Goal: Information Seeking & Learning: Learn about a topic

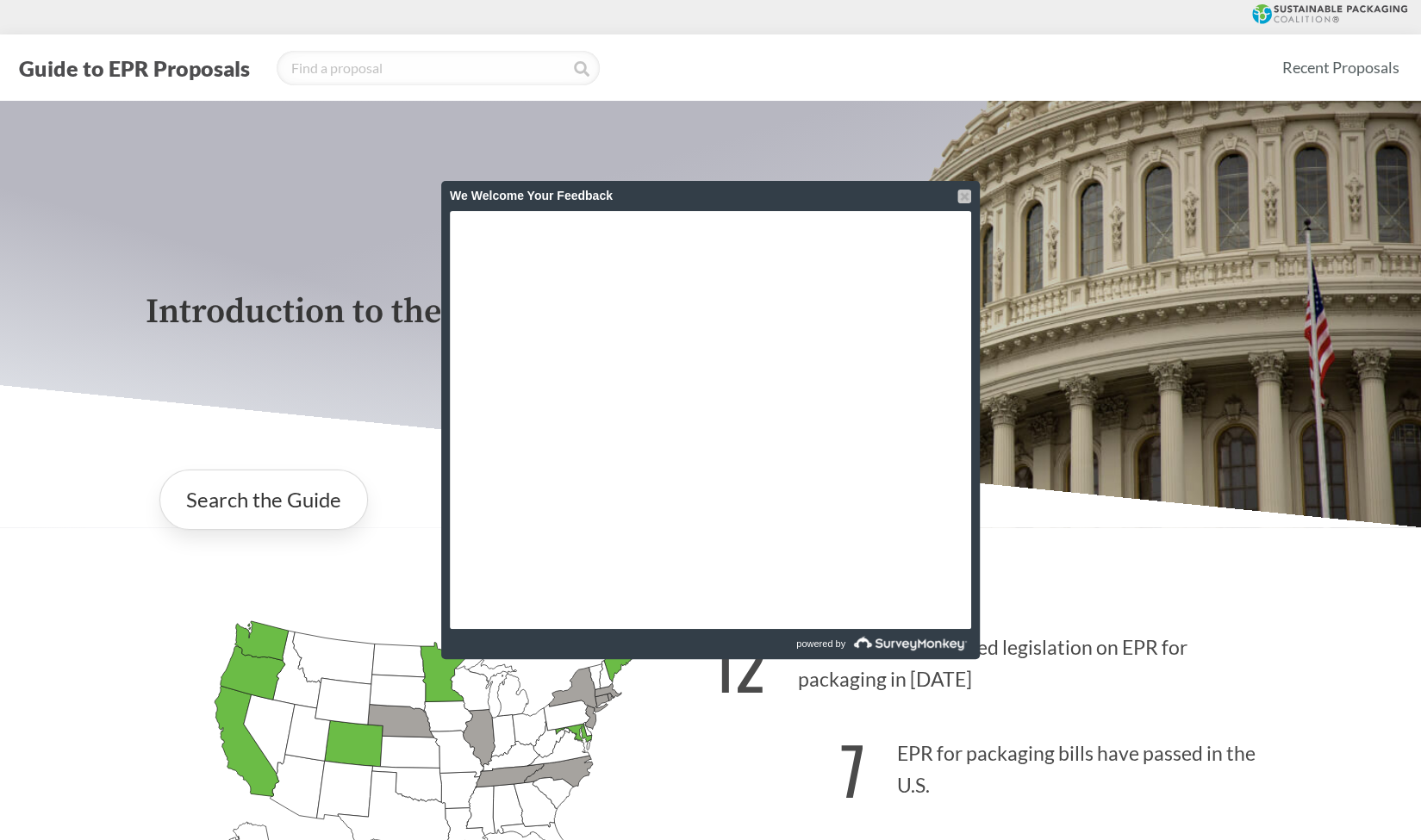
click at [960, 195] on div at bounding box center [964, 196] width 14 height 14
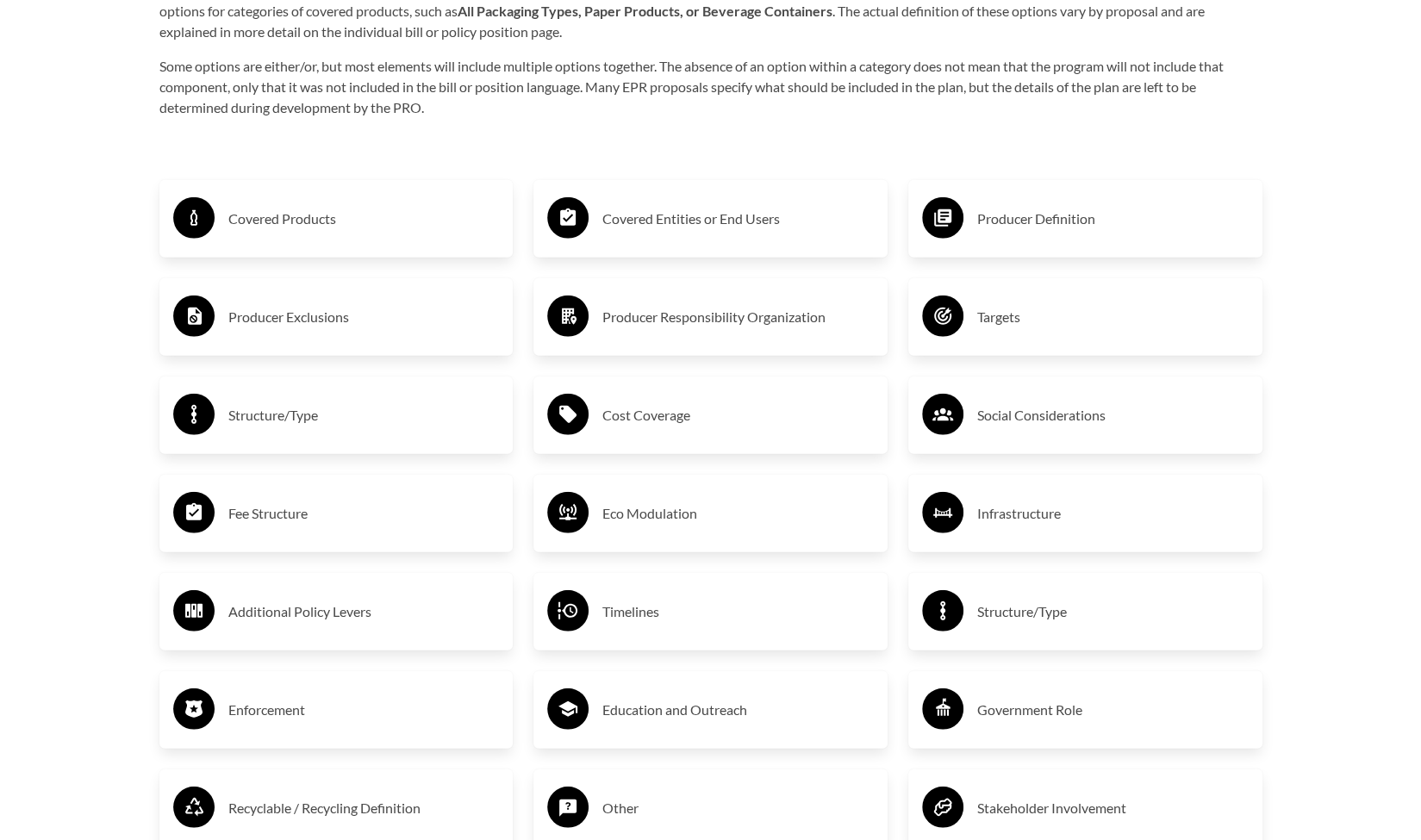
scroll to position [2888, 0]
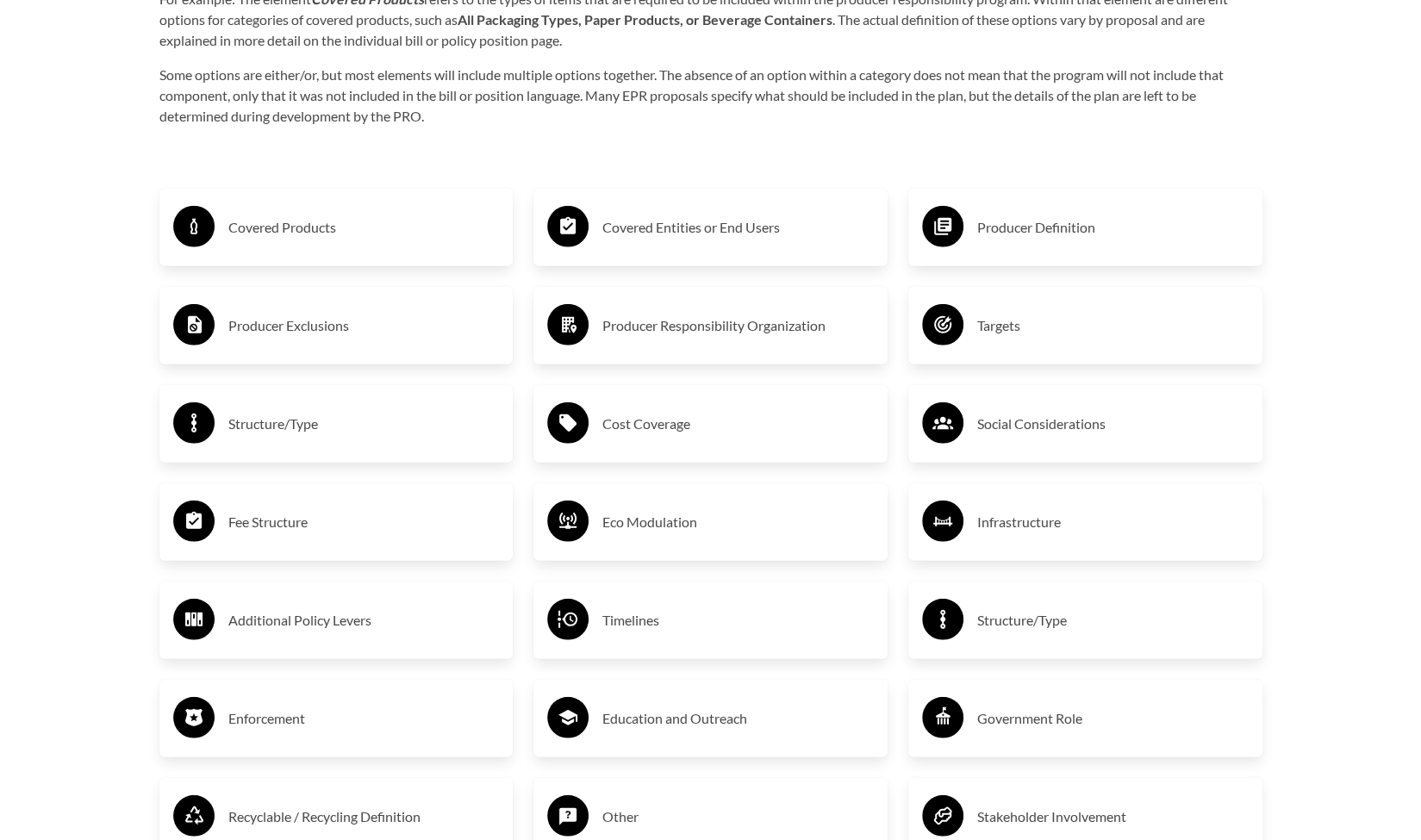
click at [362, 221] on h3 "Covered Products" at bounding box center [363, 227] width 271 height 27
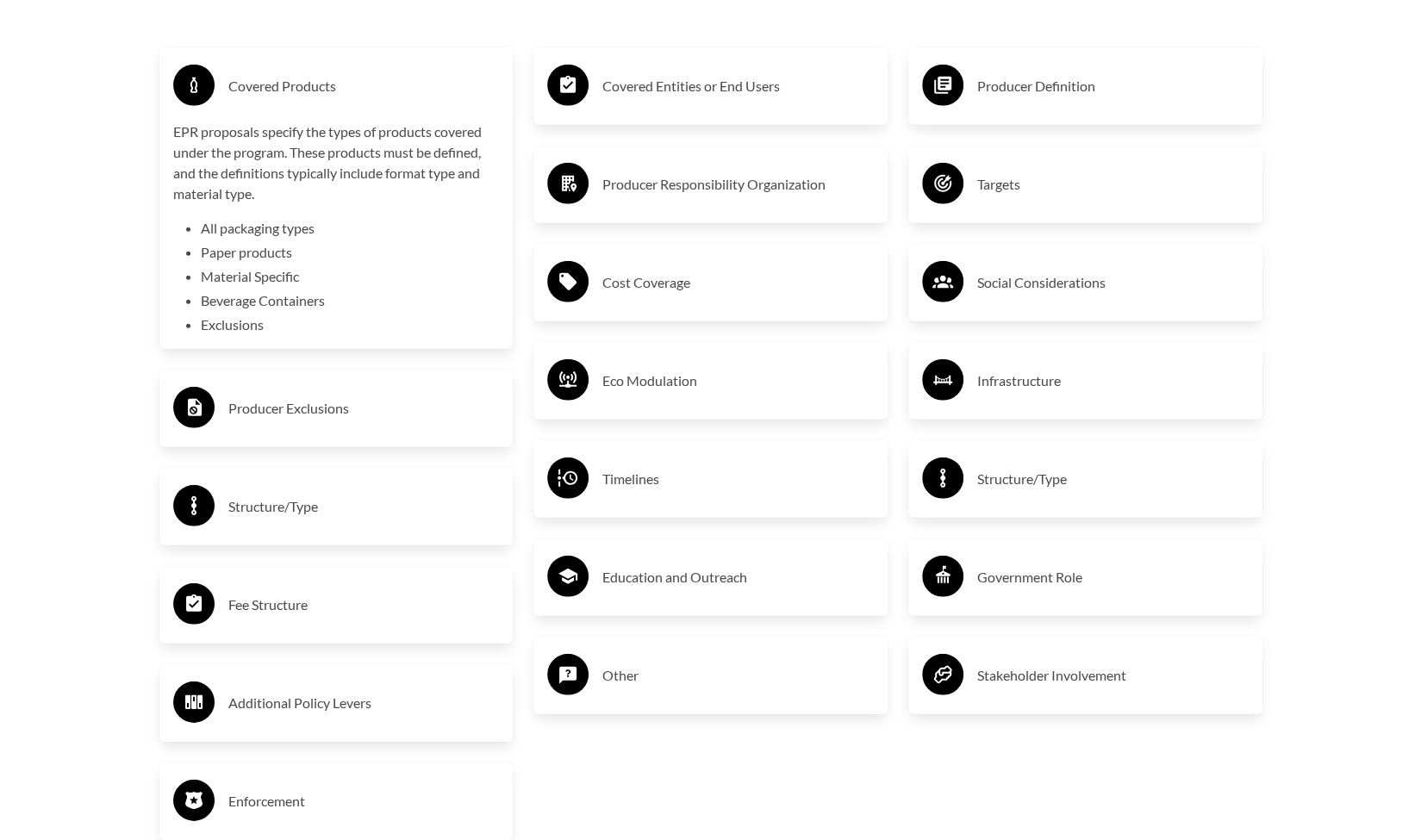
scroll to position [3029, 0]
click at [618, 295] on h3 "Cost Coverage" at bounding box center [737, 281] width 271 height 27
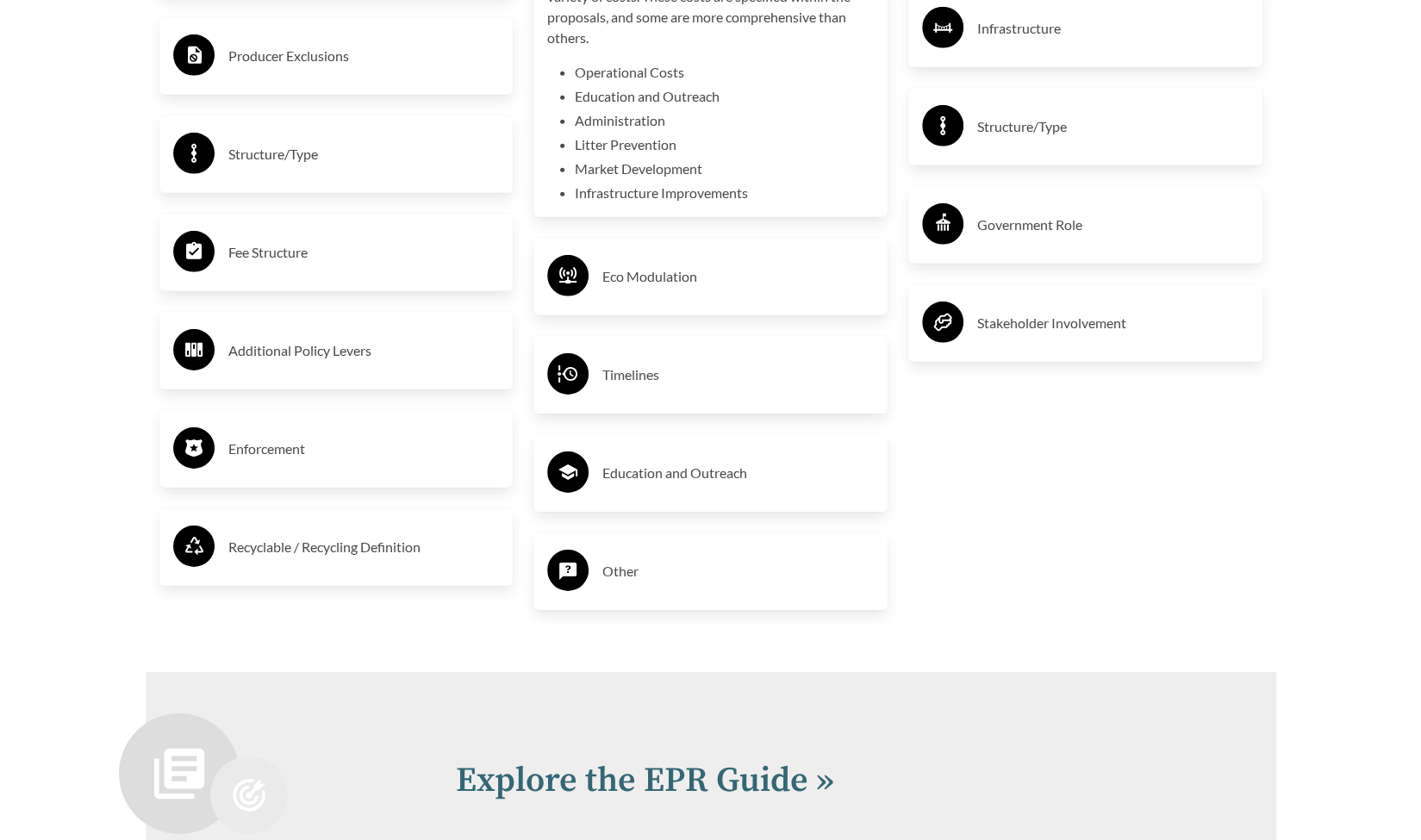
click at [344, 460] on h3 "Enforcement" at bounding box center [363, 448] width 271 height 27
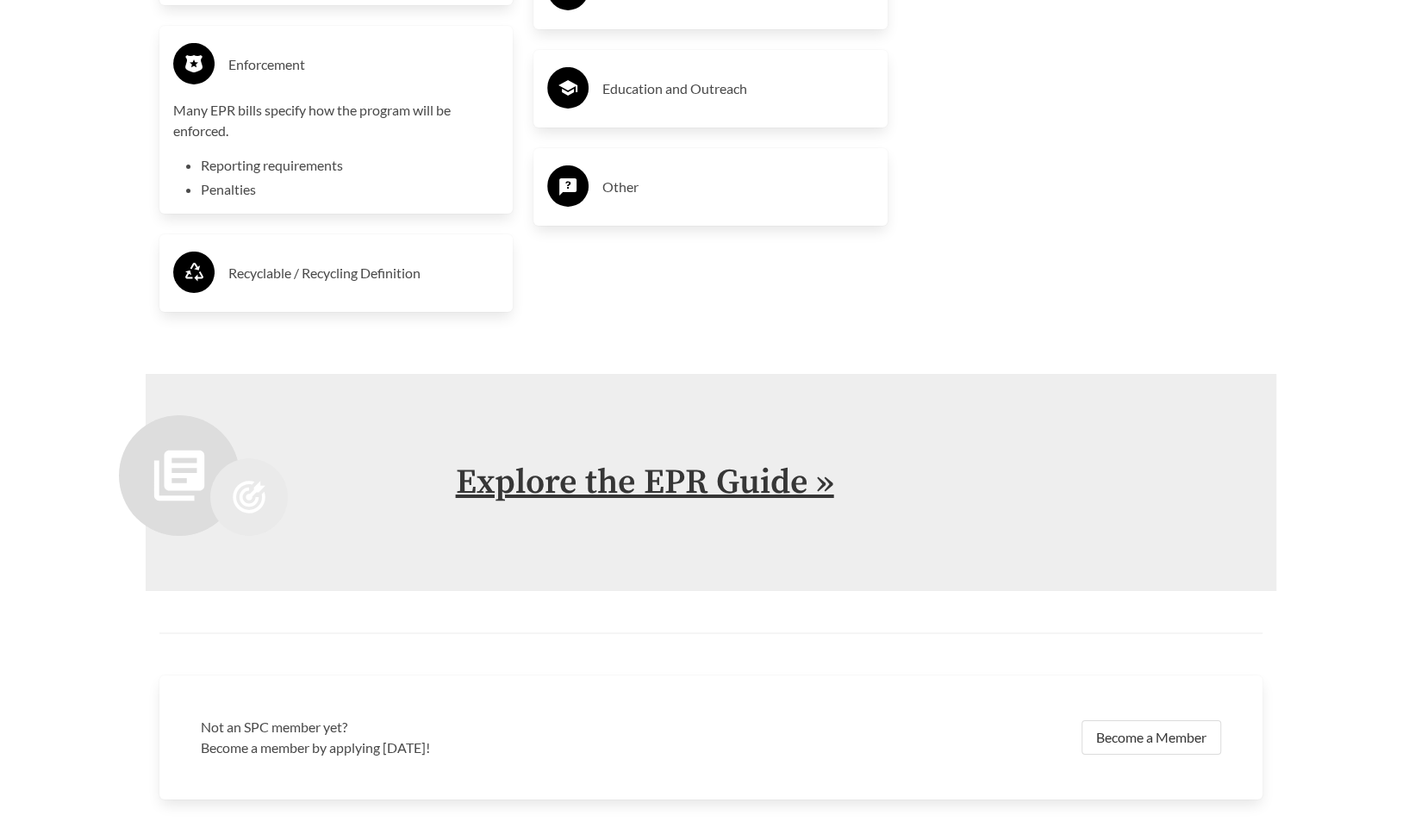
scroll to position [3770, 0]
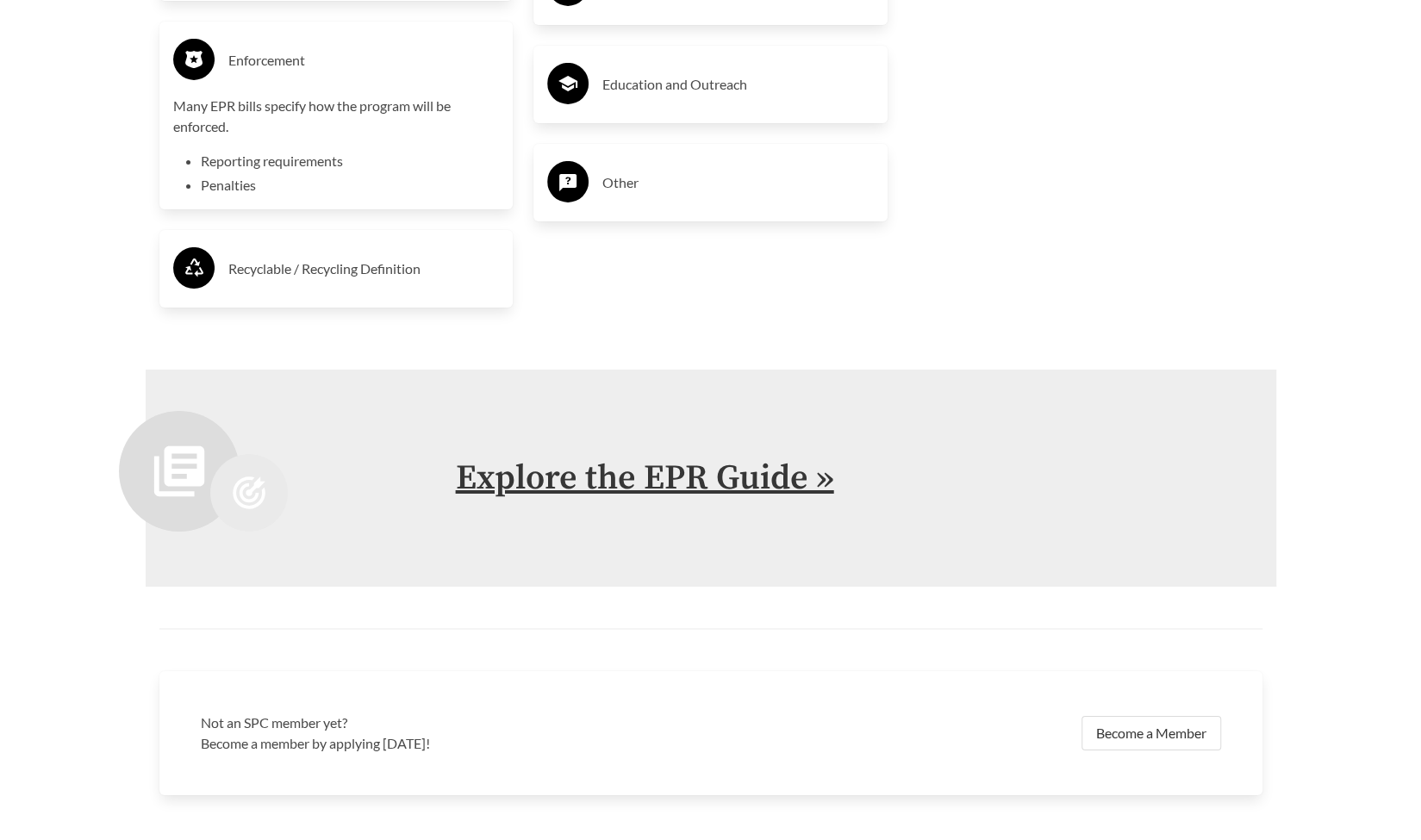
click at [545, 470] on link "Explore the EPR Guide »" at bounding box center [644, 478] width 378 height 43
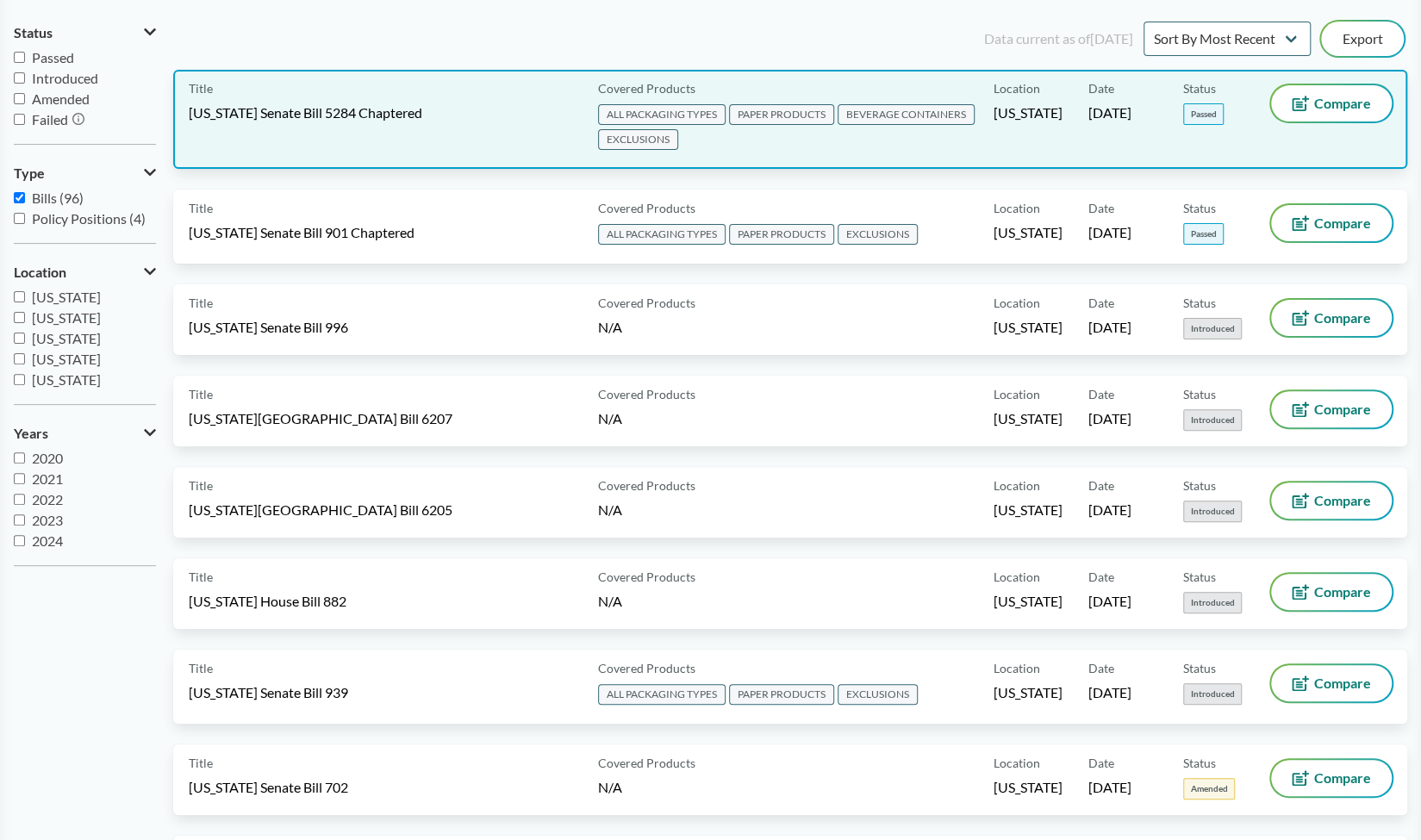
scroll to position [171, 0]
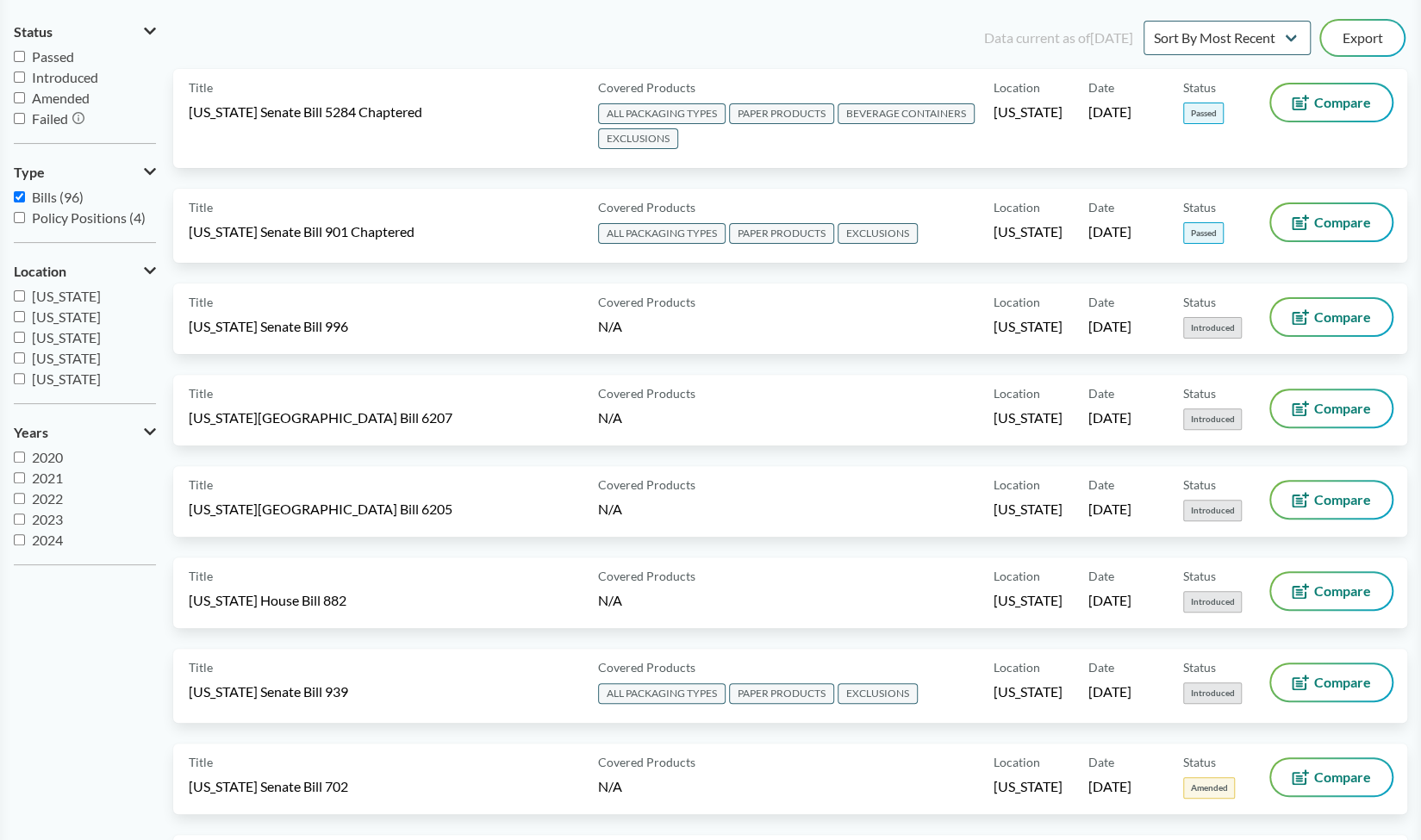
click at [15, 57] on input "Passed" at bounding box center [20, 56] width 11 height 11
checkbox input "true"
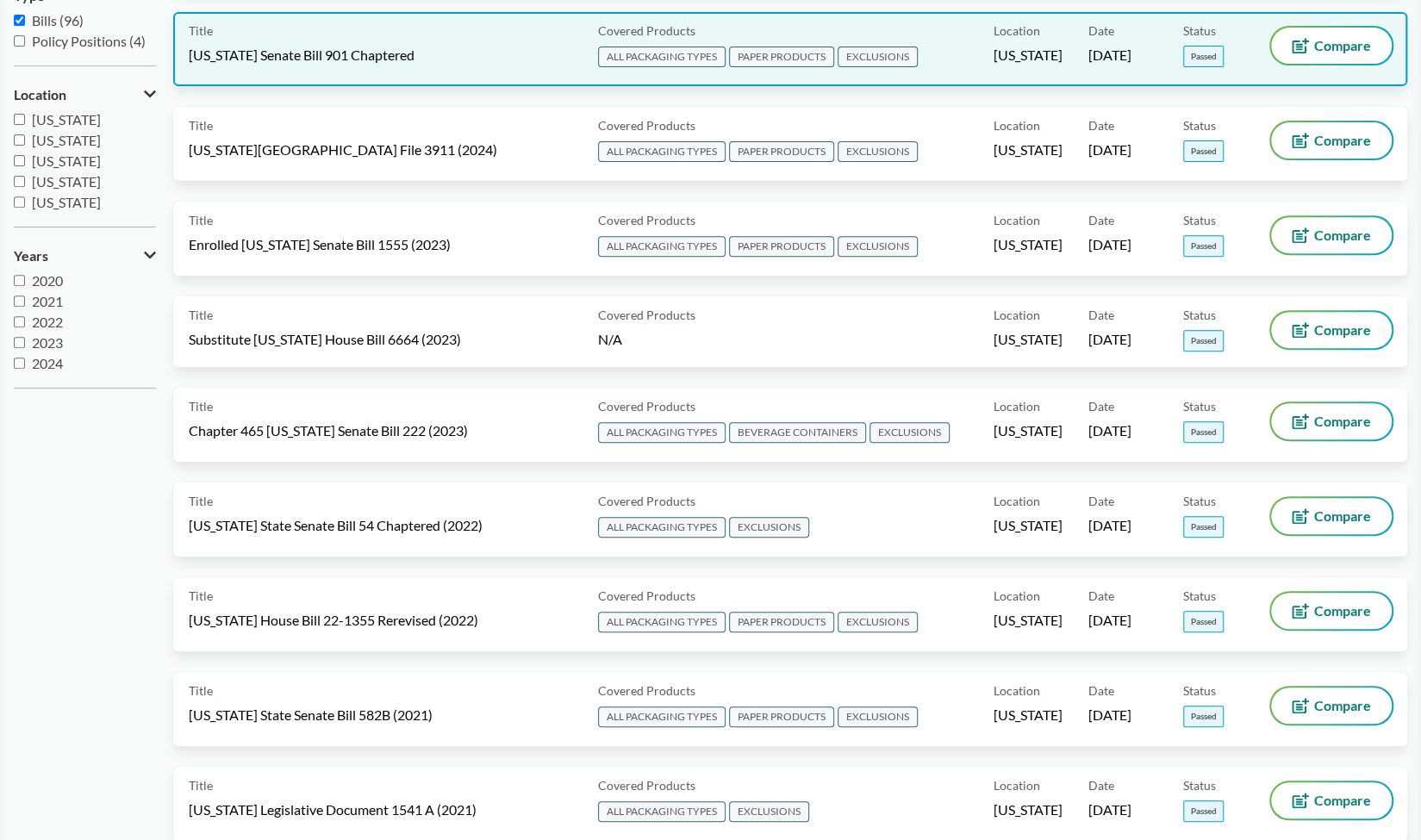
scroll to position [348, 0]
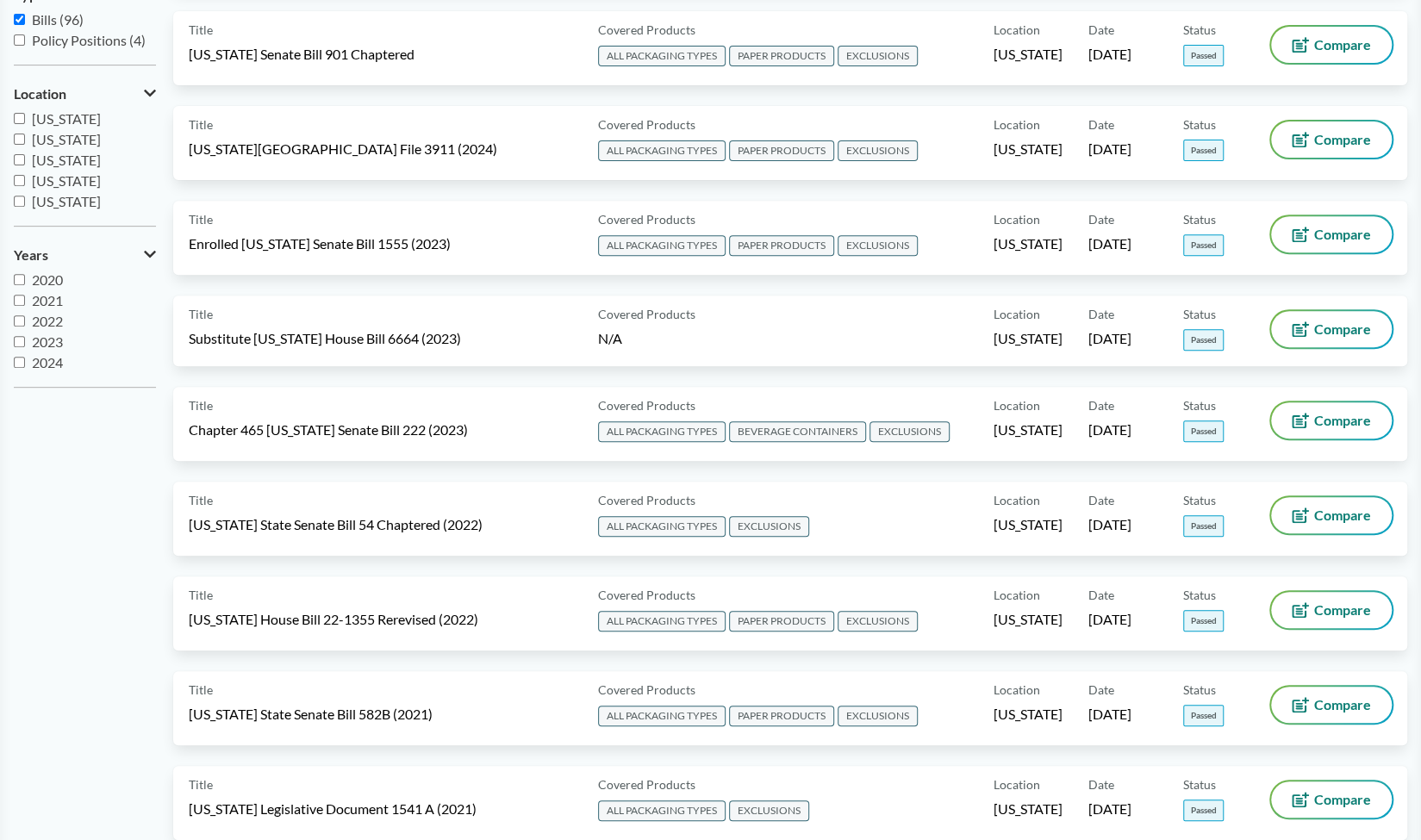
click at [82, 122] on span "[US_STATE]" at bounding box center [66, 118] width 68 height 16
click at [25, 122] on input "[US_STATE]" at bounding box center [20, 118] width 11 height 11
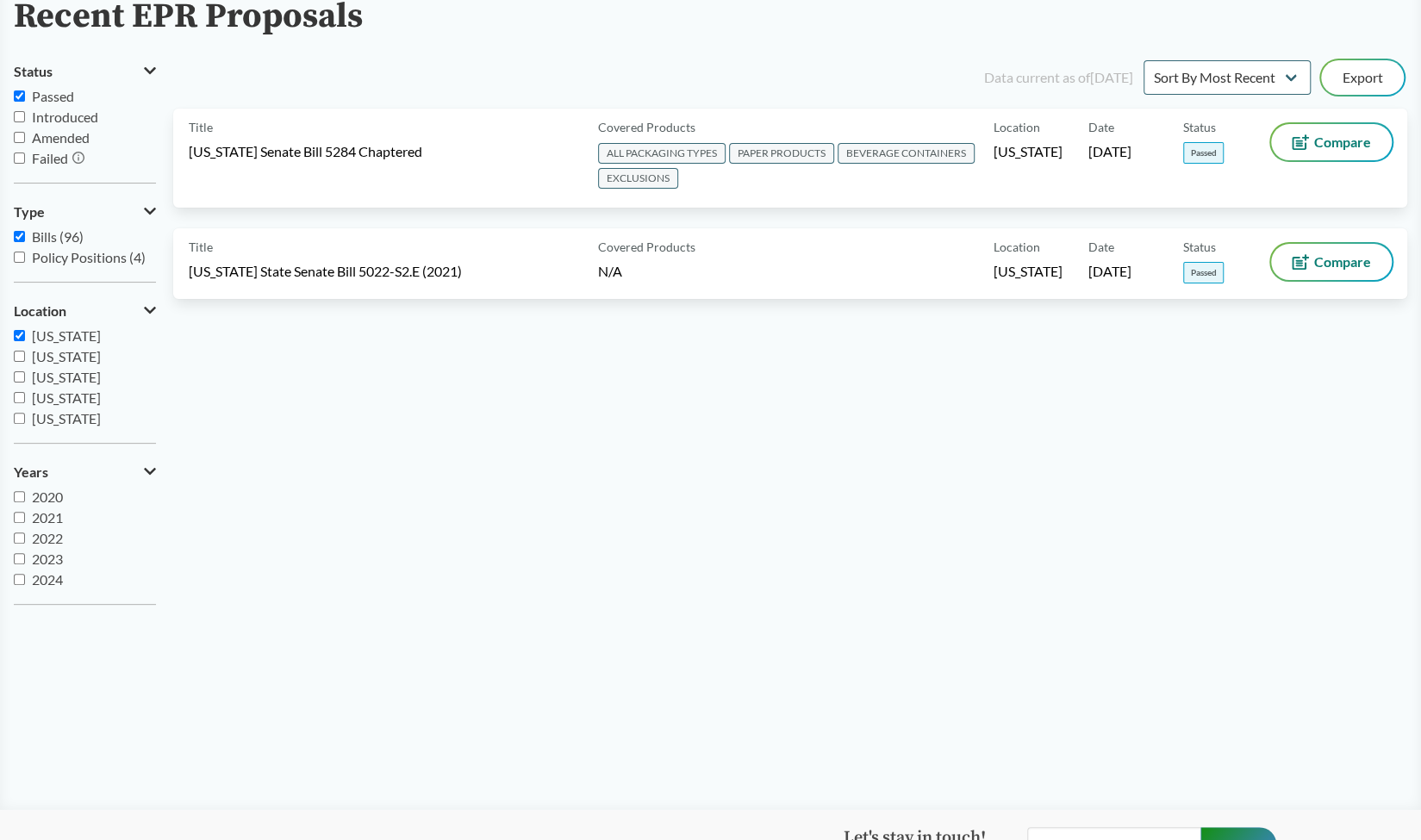
scroll to position [123, 0]
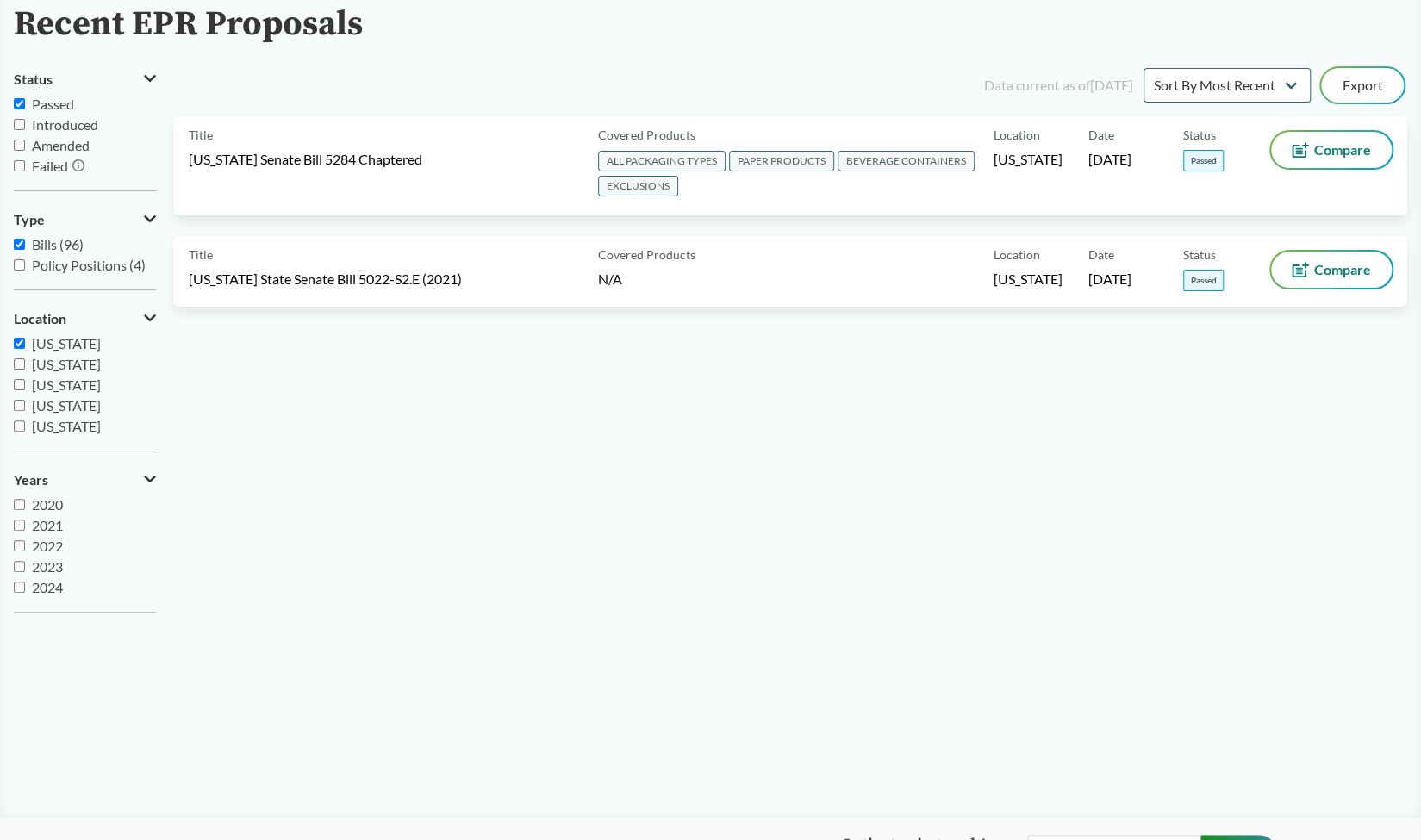
click at [80, 342] on span "[US_STATE]" at bounding box center [66, 342] width 68 height 16
click at [25, 342] on input "[US_STATE]" at bounding box center [20, 343] width 11 height 11
checkbox input "false"
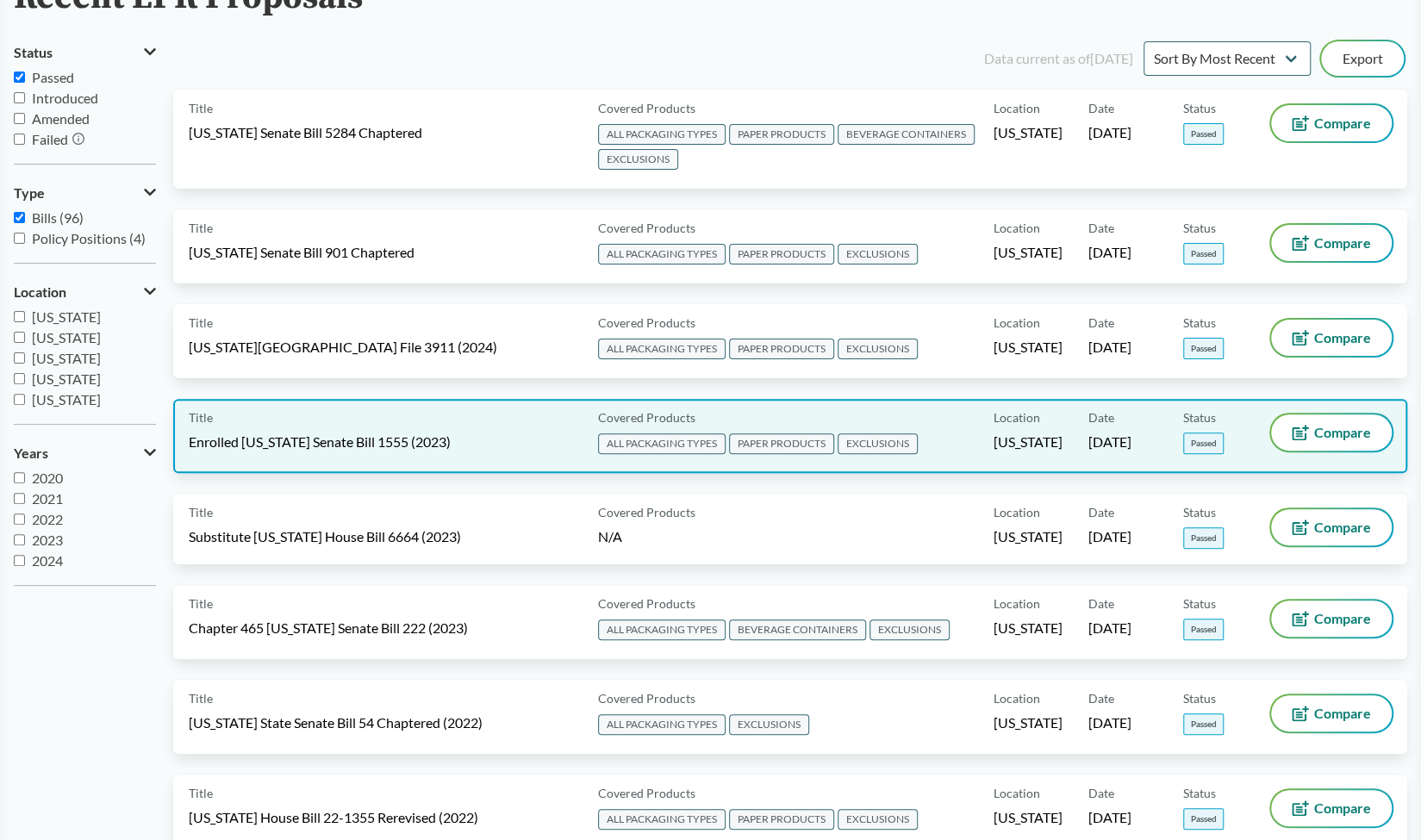
scroll to position [0, 0]
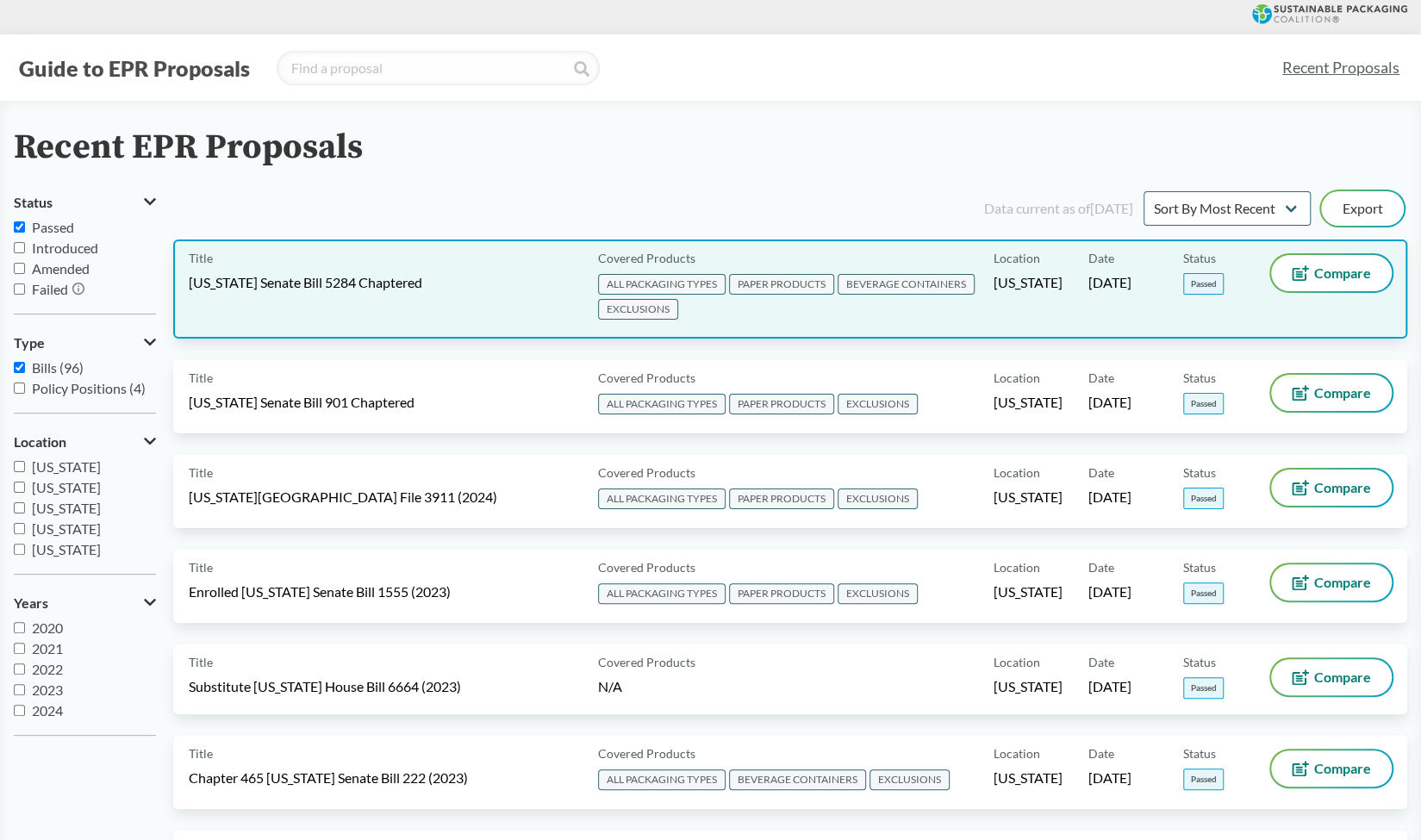
click at [447, 289] on div "Title Washington Senate Bill 5284 Chaptered" at bounding box center [389, 289] width 402 height 68
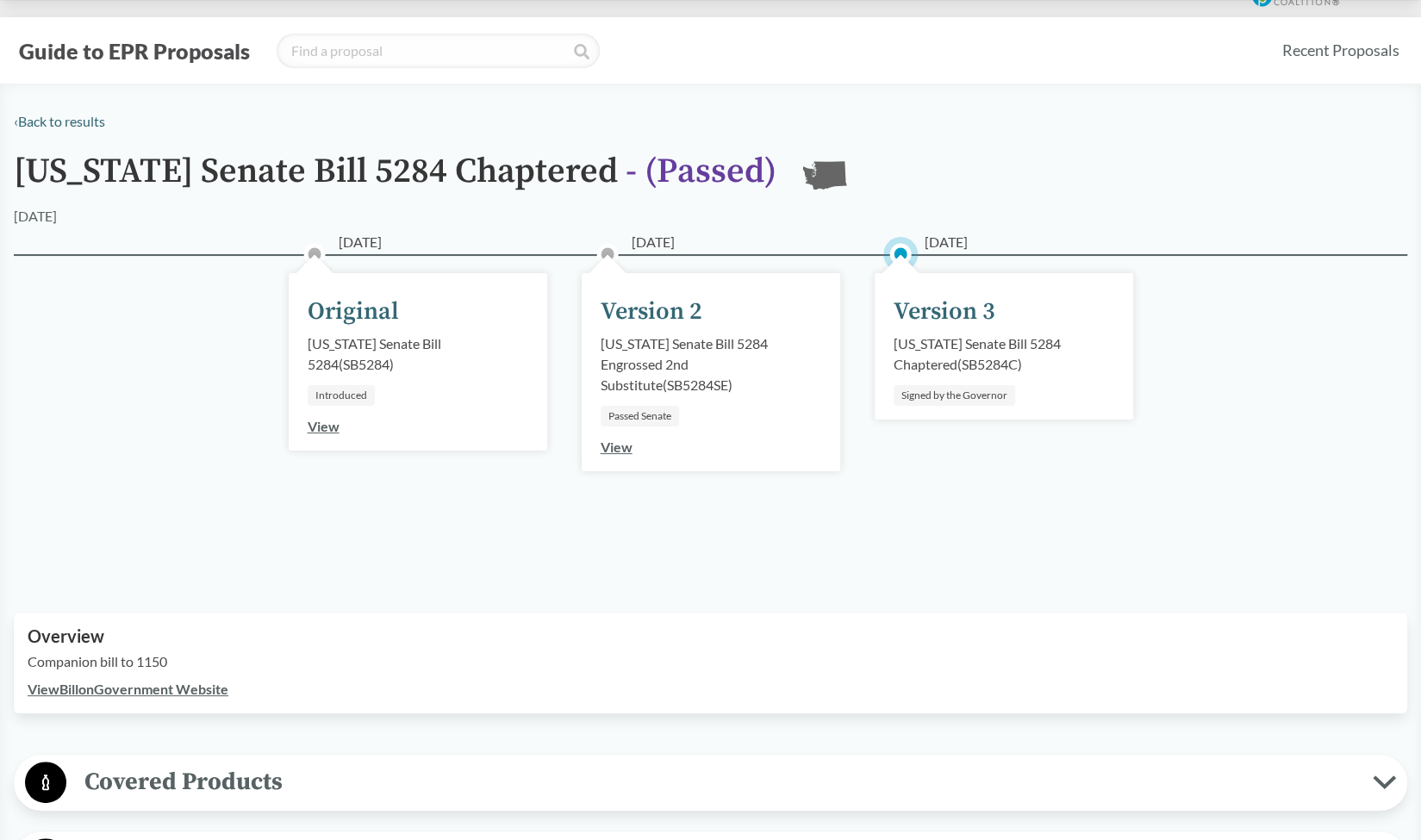
scroll to position [30, 0]
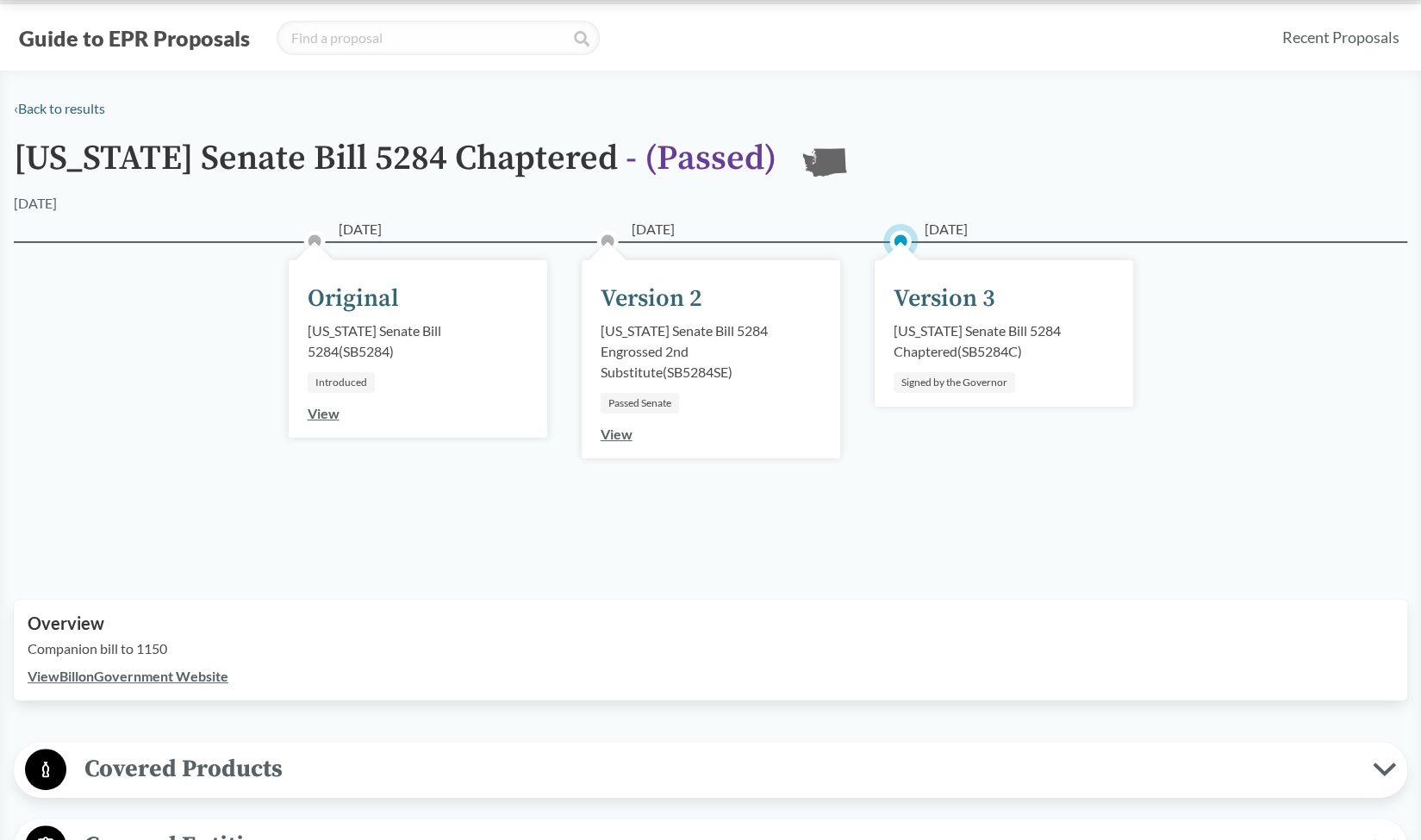
drag, startPoint x: 929, startPoint y: 227, endPoint x: 990, endPoint y: 232, distance: 61.2
click at [968, 232] on span "[DATE]" at bounding box center [946, 229] width 43 height 21
click at [844, 372] on div "03/07/2025 Version 2 Washington Senate Bill 5284 Engrossed 2nd Substitute ( SB5…" at bounding box center [711, 400] width 293 height 232
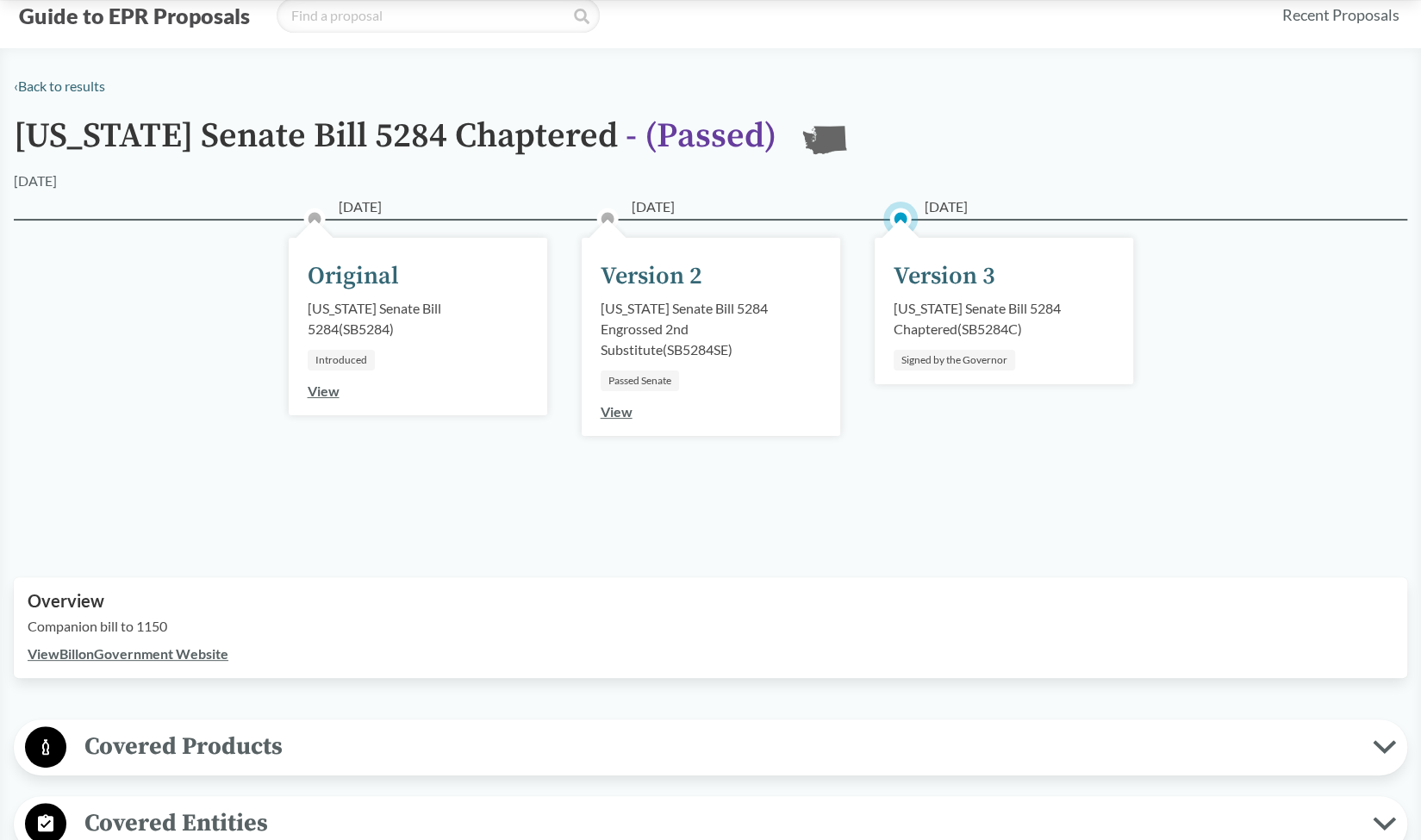
scroll to position [46, 0]
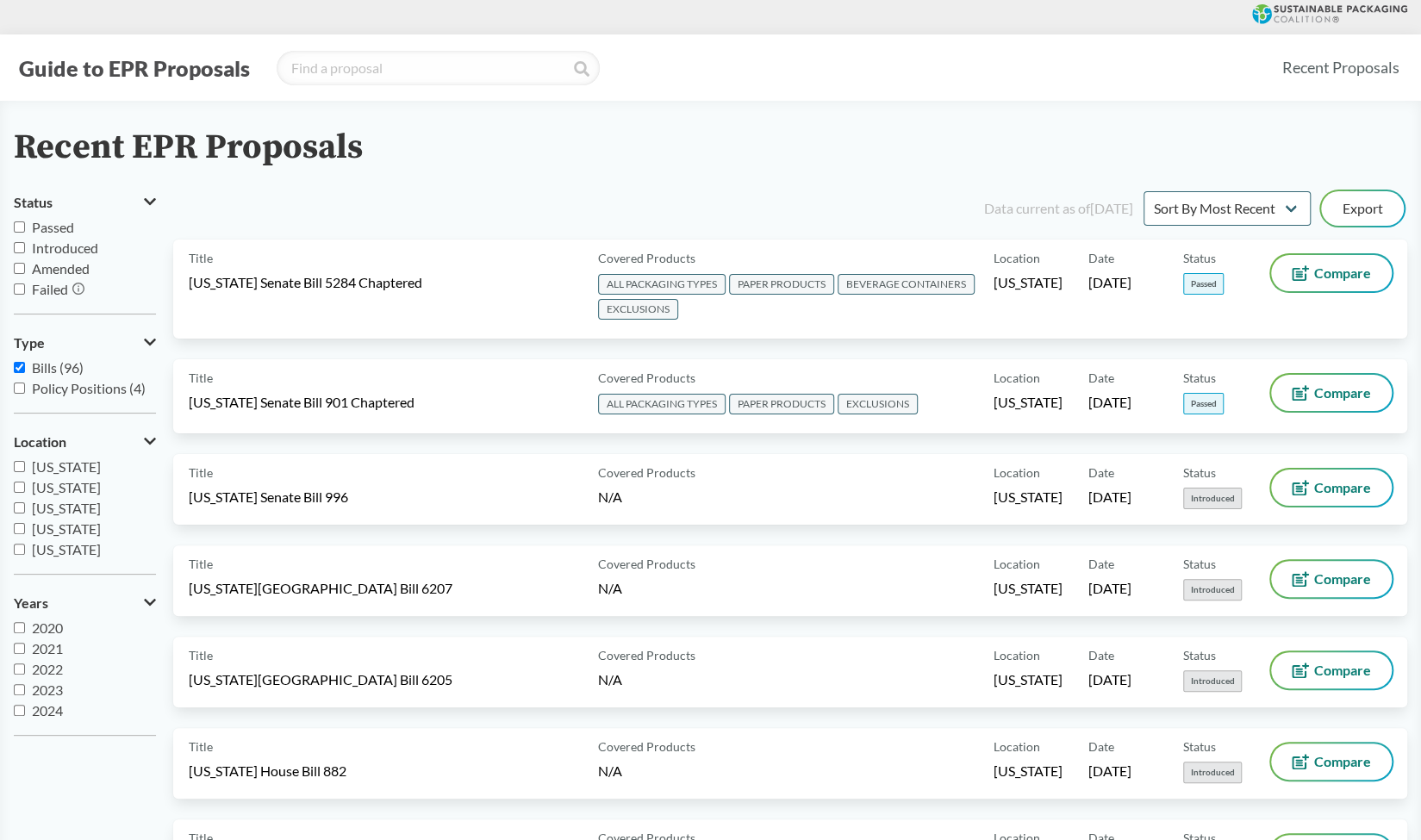
click at [56, 225] on span "Passed" at bounding box center [53, 226] width 42 height 16
click at [25, 225] on input "Passed" at bounding box center [20, 227] width 11 height 11
checkbox input "true"
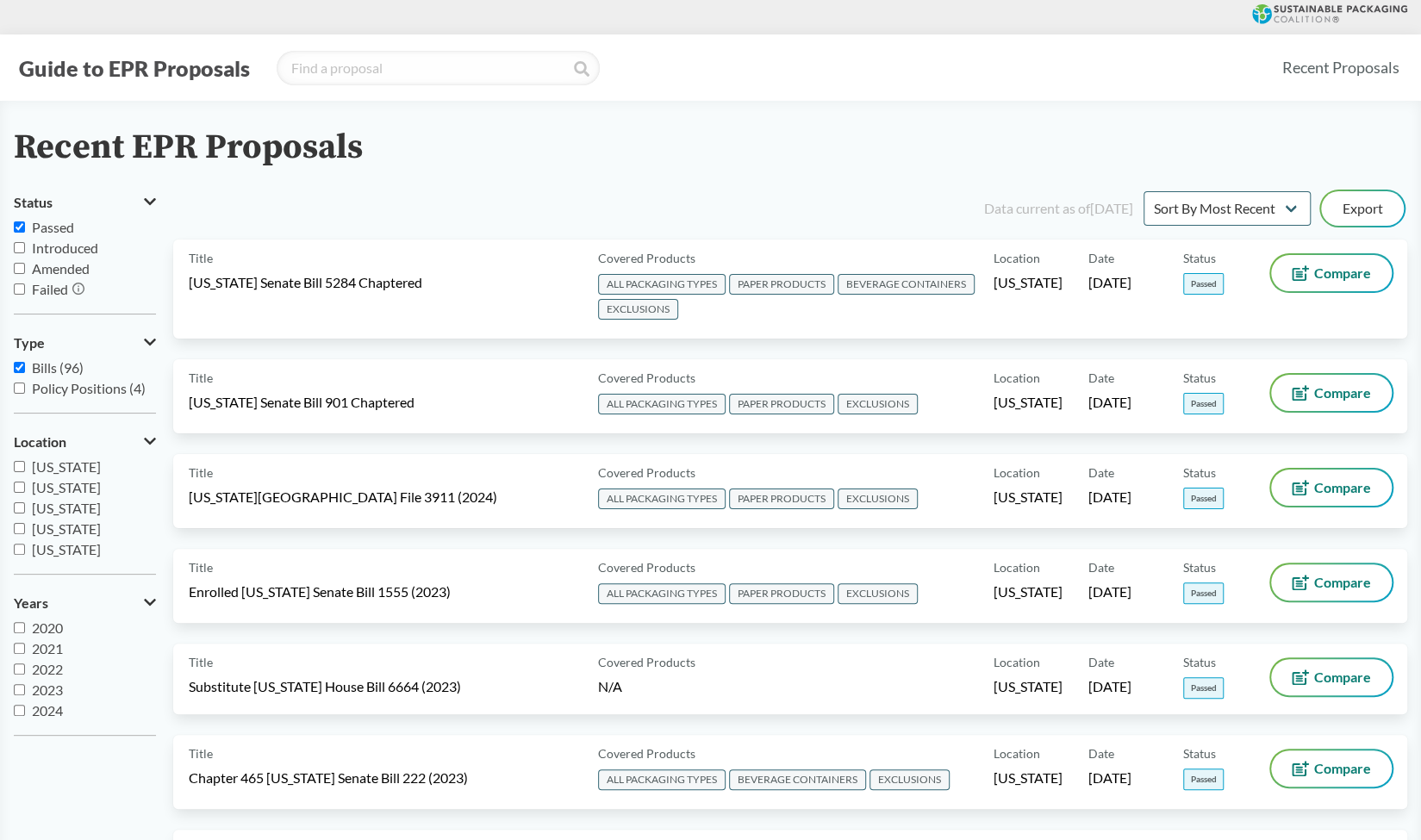
click at [100, 464] on span "[US_STATE]" at bounding box center [66, 466] width 68 height 16
click at [25, 464] on input "[US_STATE]" at bounding box center [20, 466] width 11 height 11
checkbox input "true"
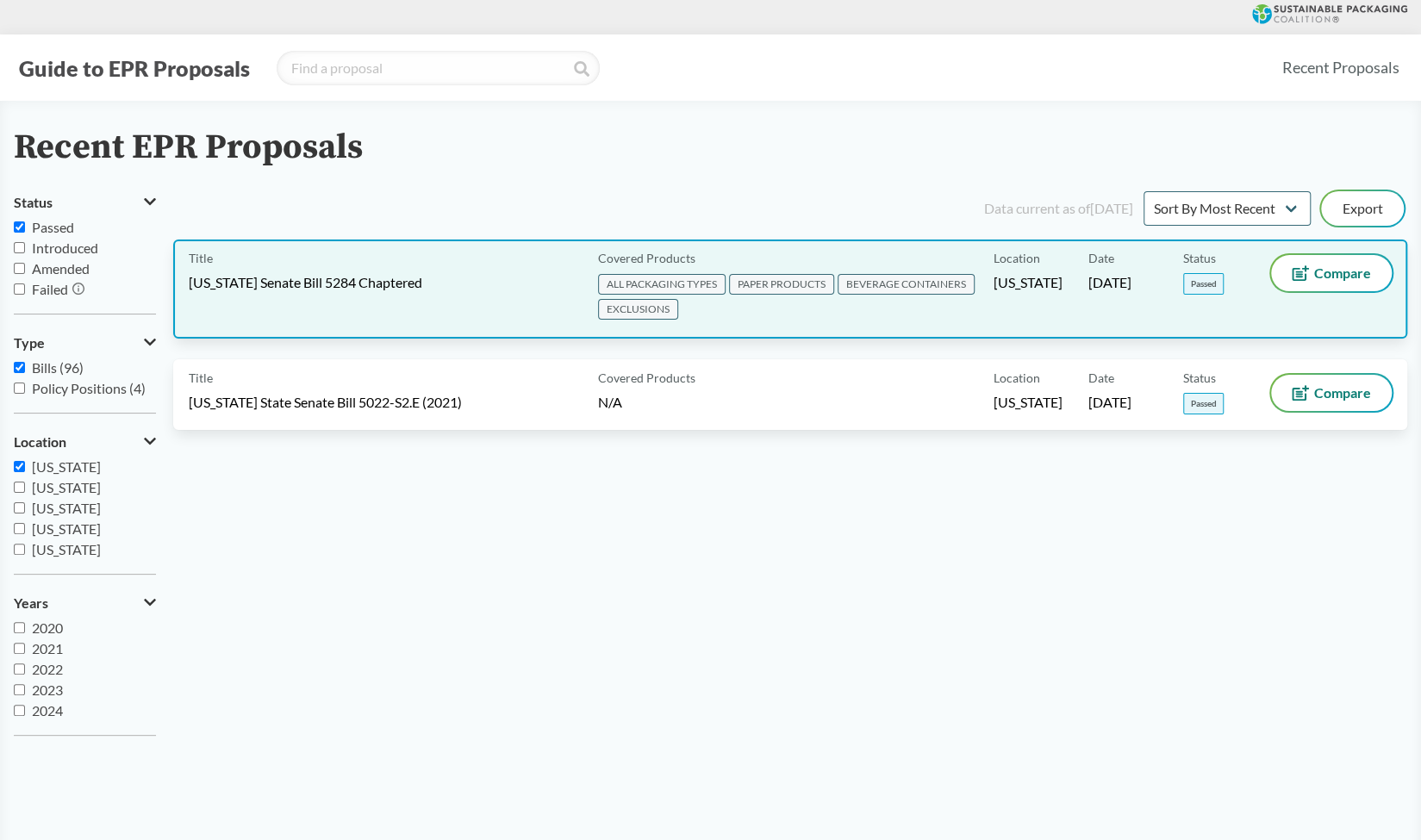
click at [691, 328] on div "Title Washington Senate Bill 5284 Chaptered Covered Products ALL PACKAGING TYPE…" at bounding box center [790, 289] width 1233 height 99
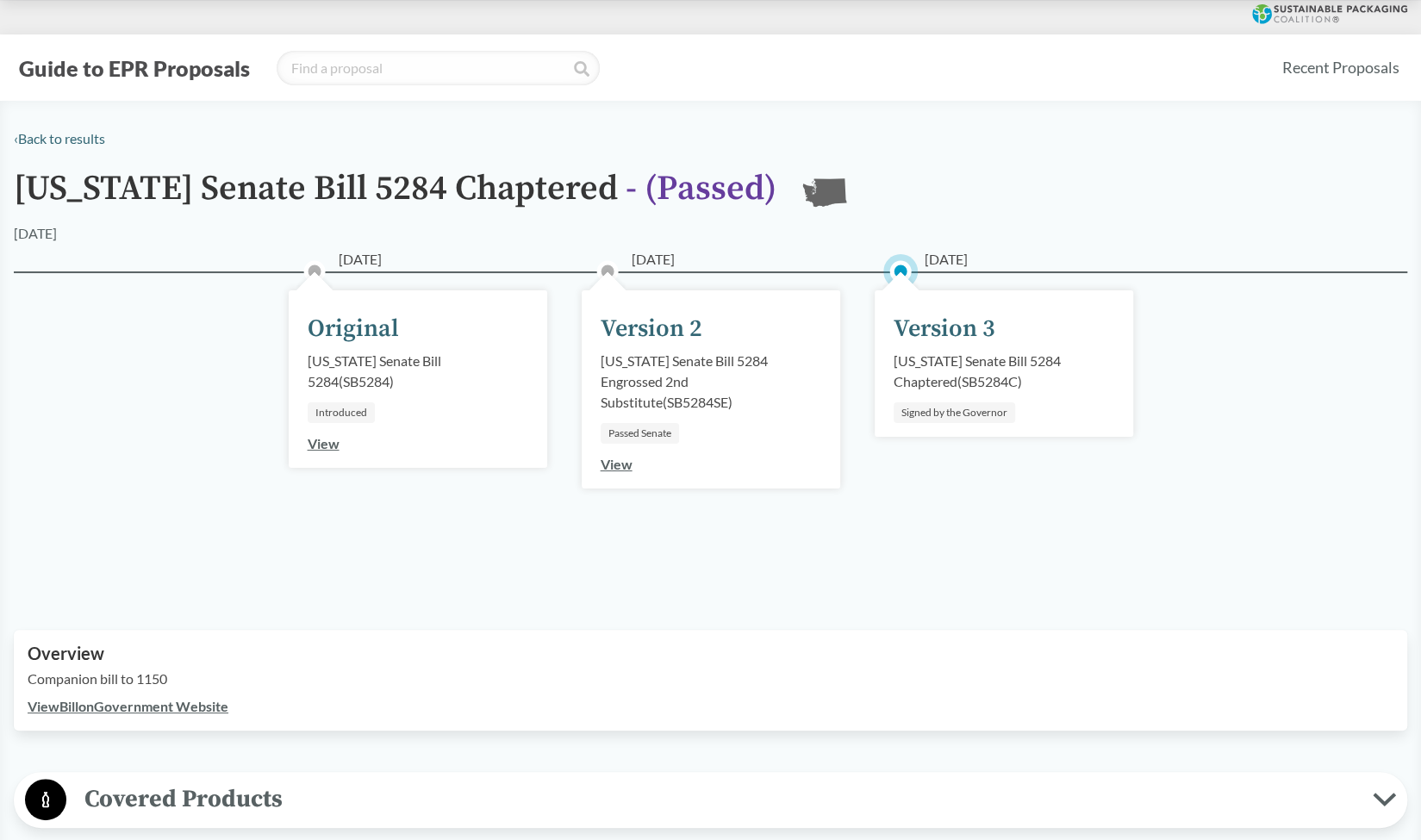
click at [901, 272] on circle at bounding box center [900, 271] width 17 height 17
click at [926, 418] on div "Signed by the Governor" at bounding box center [955, 412] width 122 height 21
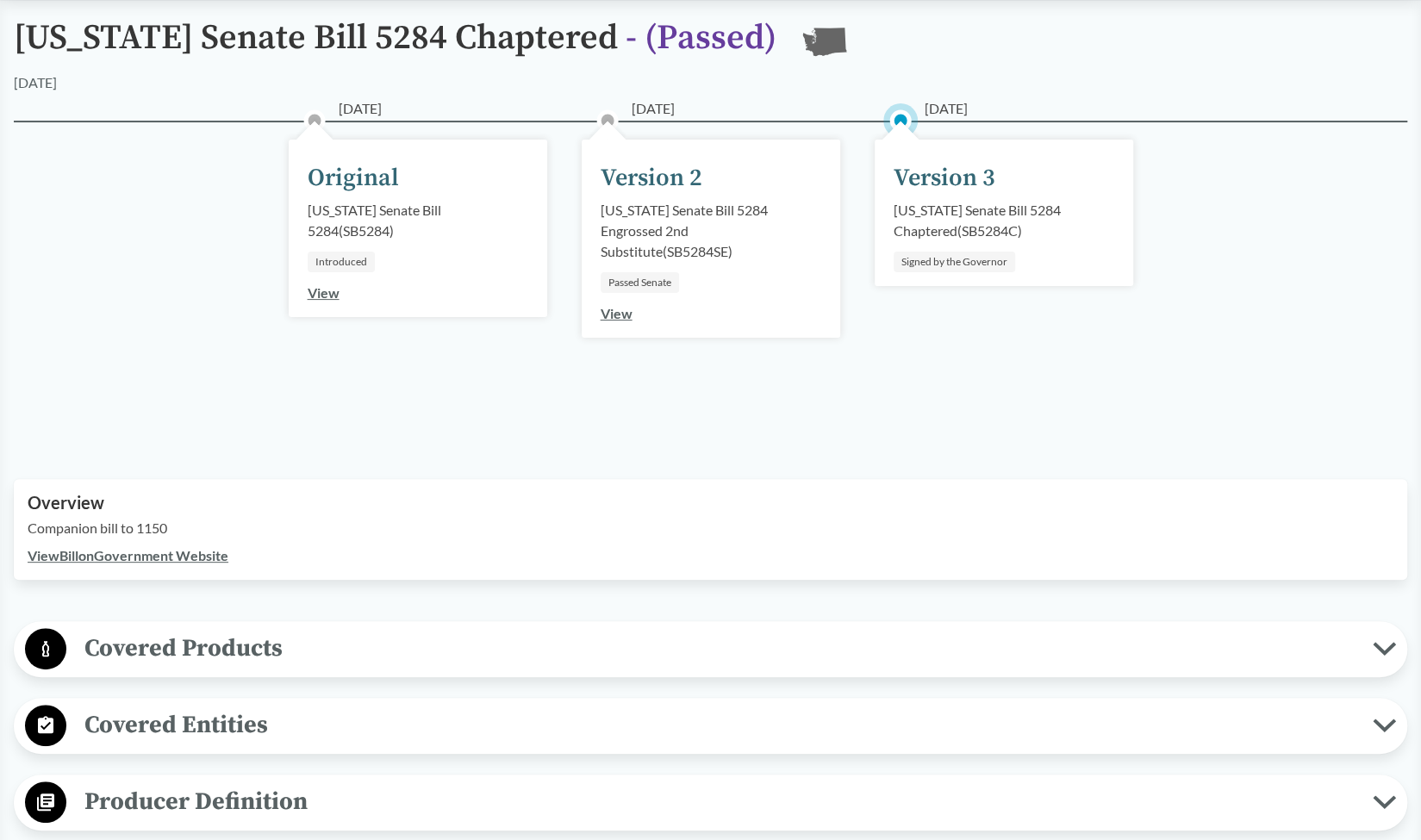
scroll to position [153, 0]
click at [151, 549] on link "View Bill on Government Website" at bounding box center [128, 552] width 201 height 16
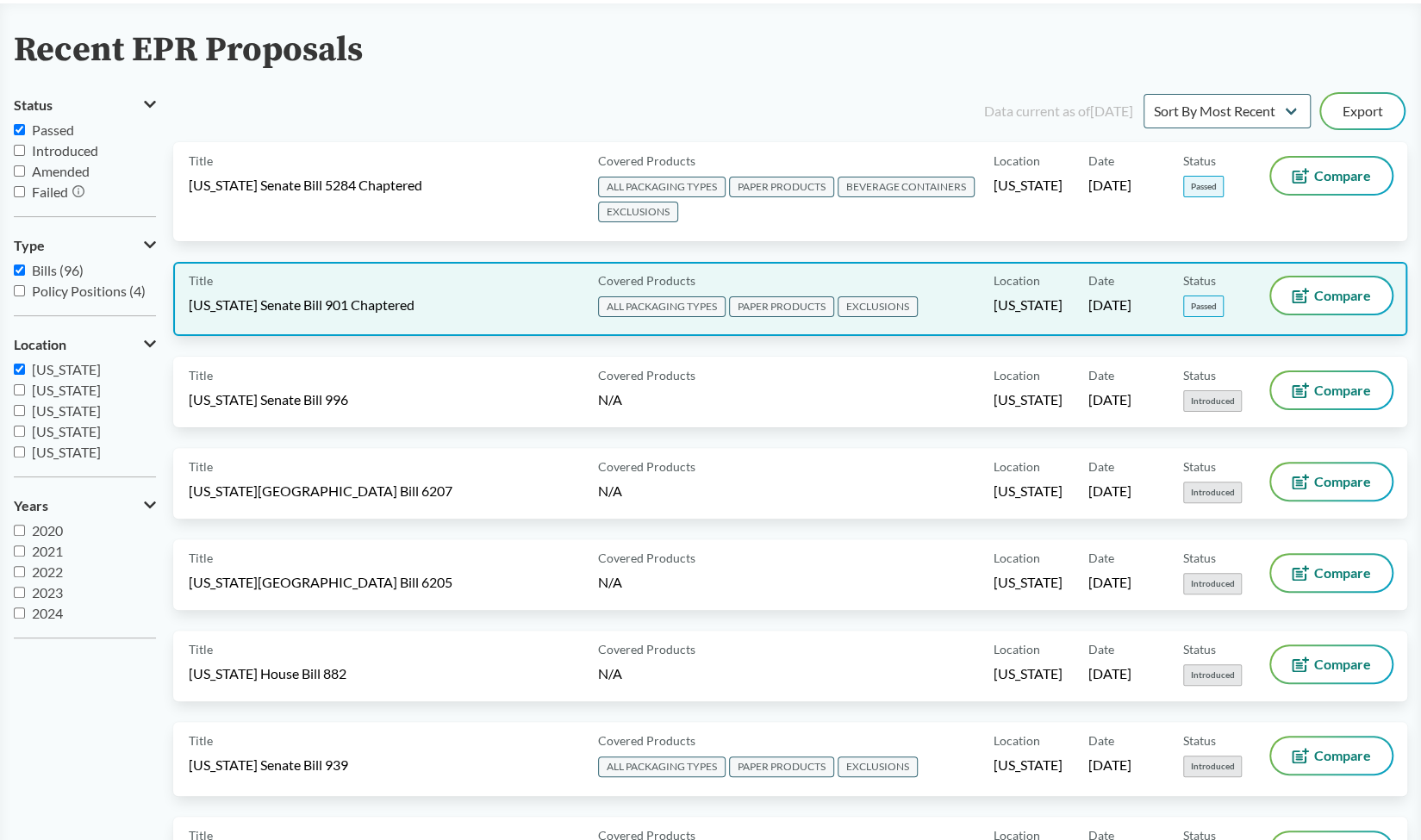
scroll to position [102, 0]
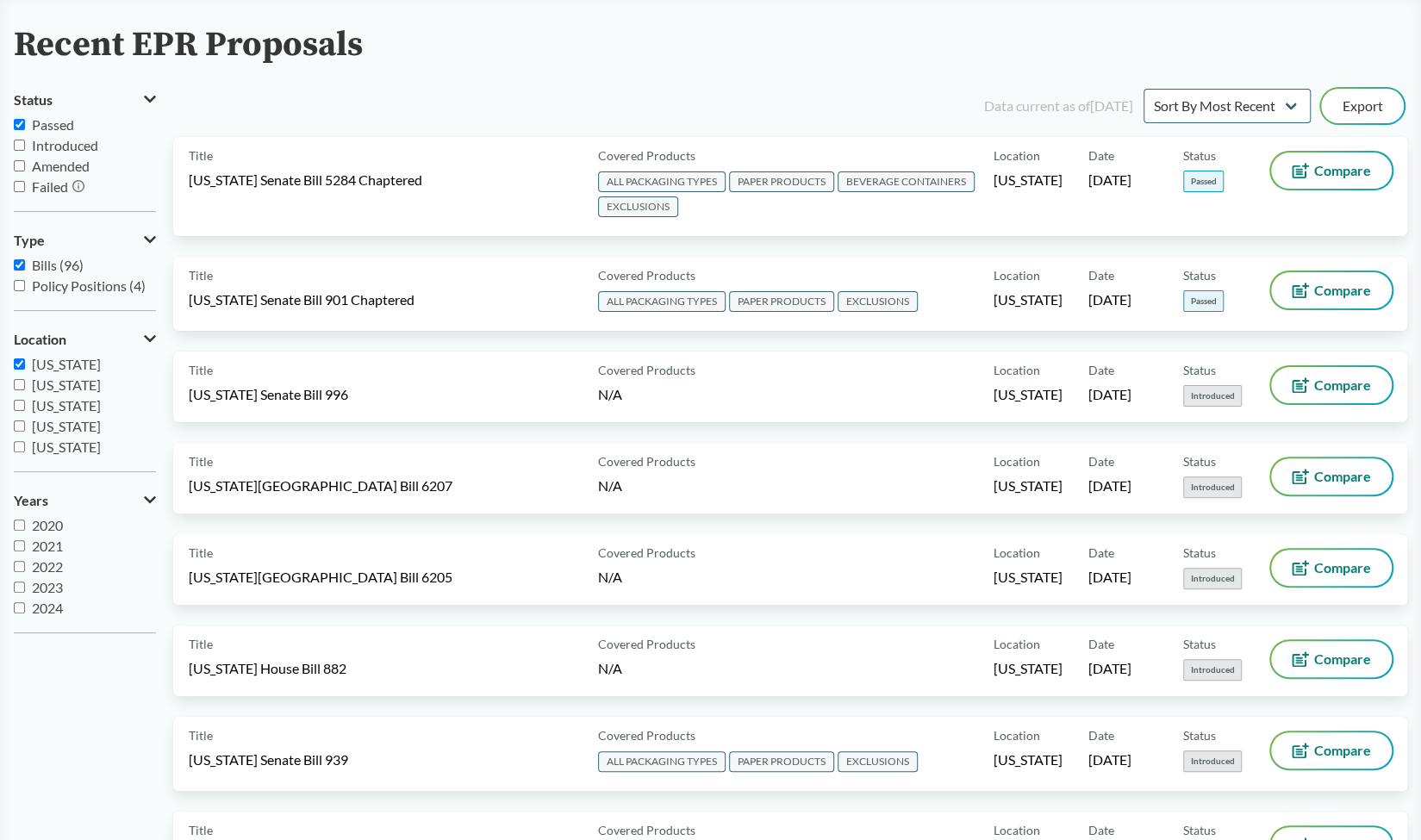
click at [77, 361] on span "[US_STATE]" at bounding box center [66, 363] width 68 height 16
click at [25, 361] on input "[US_STATE]" at bounding box center [20, 364] width 11 height 11
checkbox input "false"
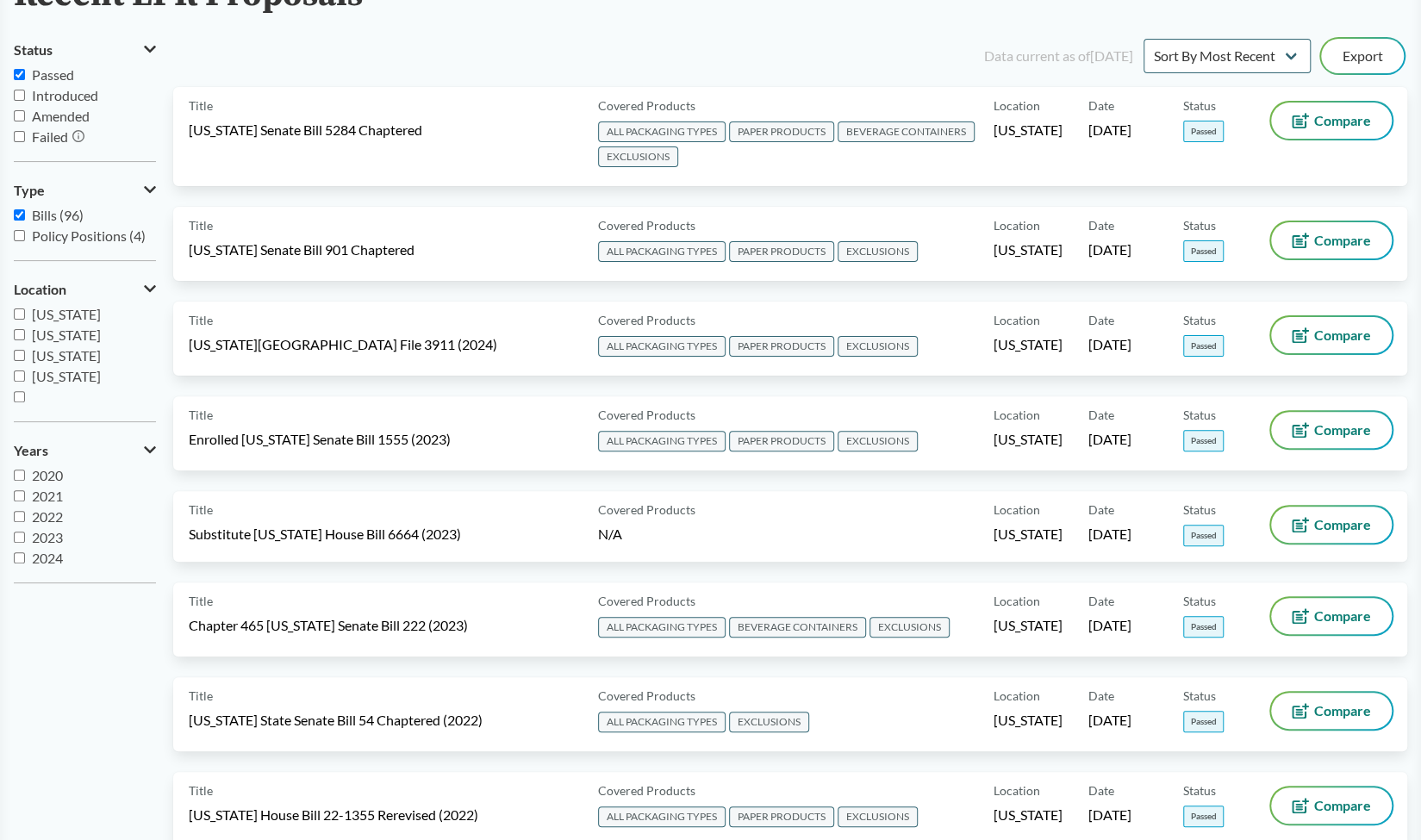
scroll to position [372, 0]
click at [94, 409] on span "[GEOGRAPHIC_DATA]" at bounding box center [90, 416] width 140 height 16
click at [25, 396] on input "[GEOGRAPHIC_DATA]" at bounding box center [20, 397] width 11 height 11
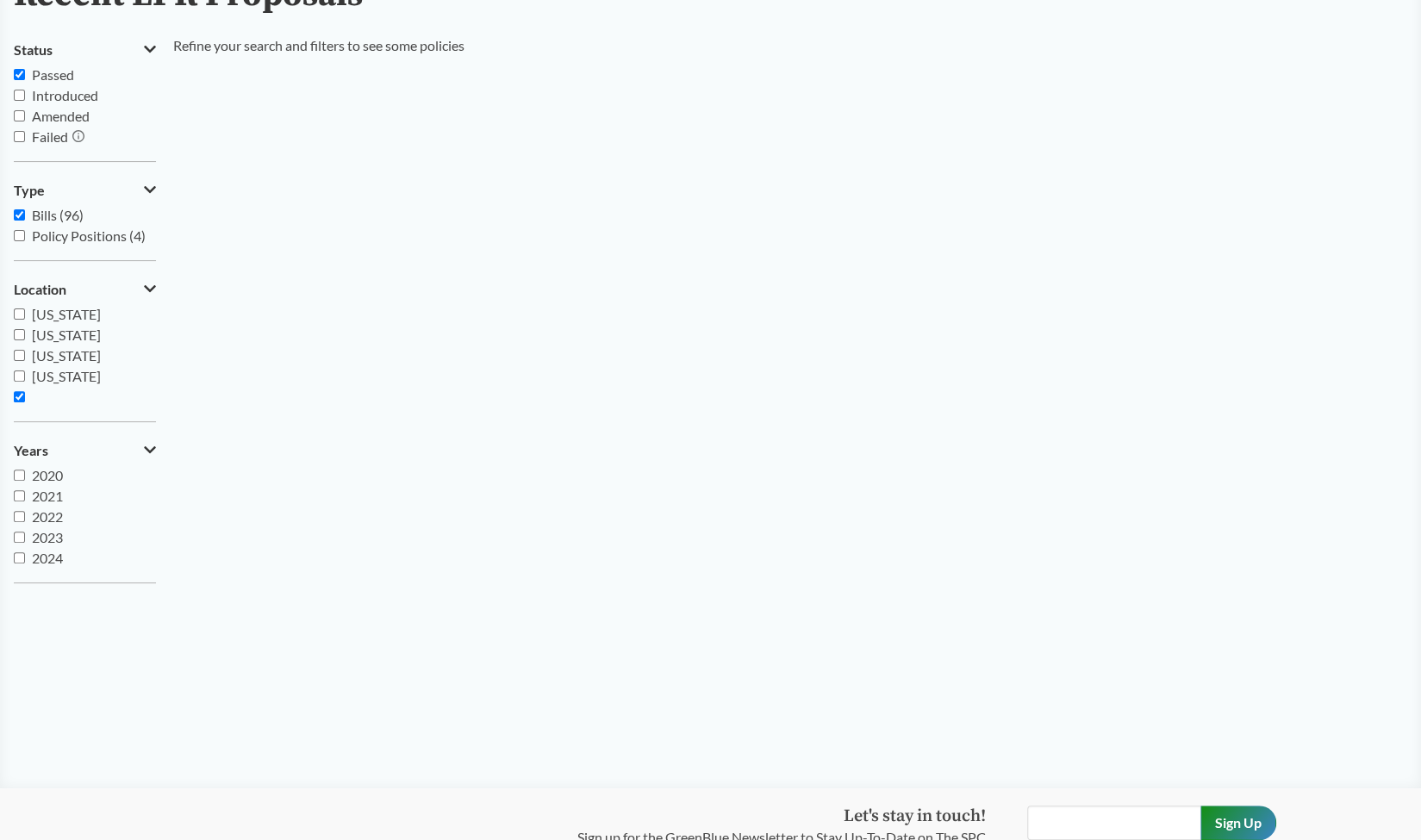
click at [68, 409] on span "[GEOGRAPHIC_DATA]" at bounding box center [90, 416] width 140 height 16
click at [25, 397] on input "[GEOGRAPHIC_DATA]" at bounding box center [20, 397] width 11 height 11
checkbox input "false"
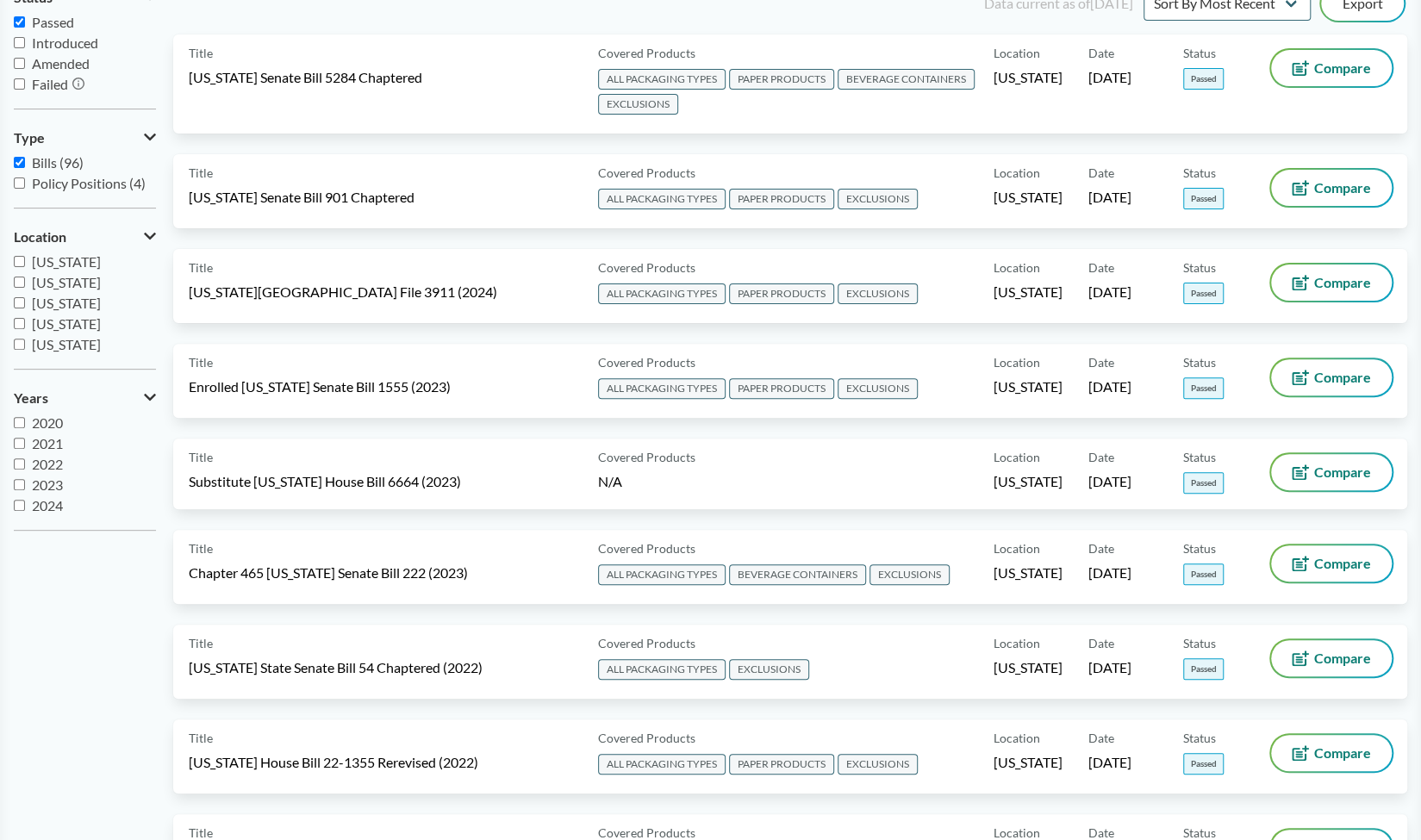
scroll to position [0, 0]
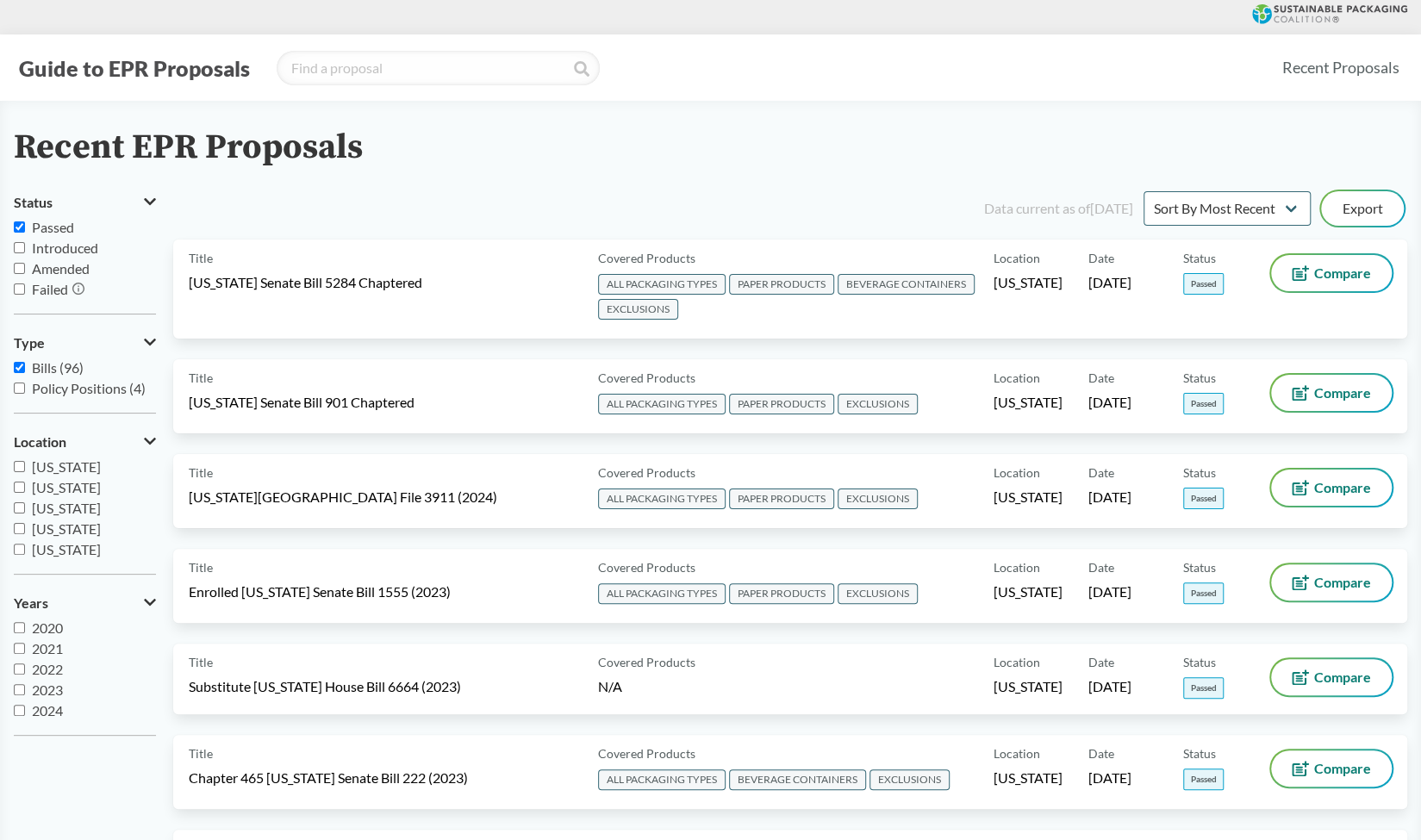
scroll to position [738, 0]
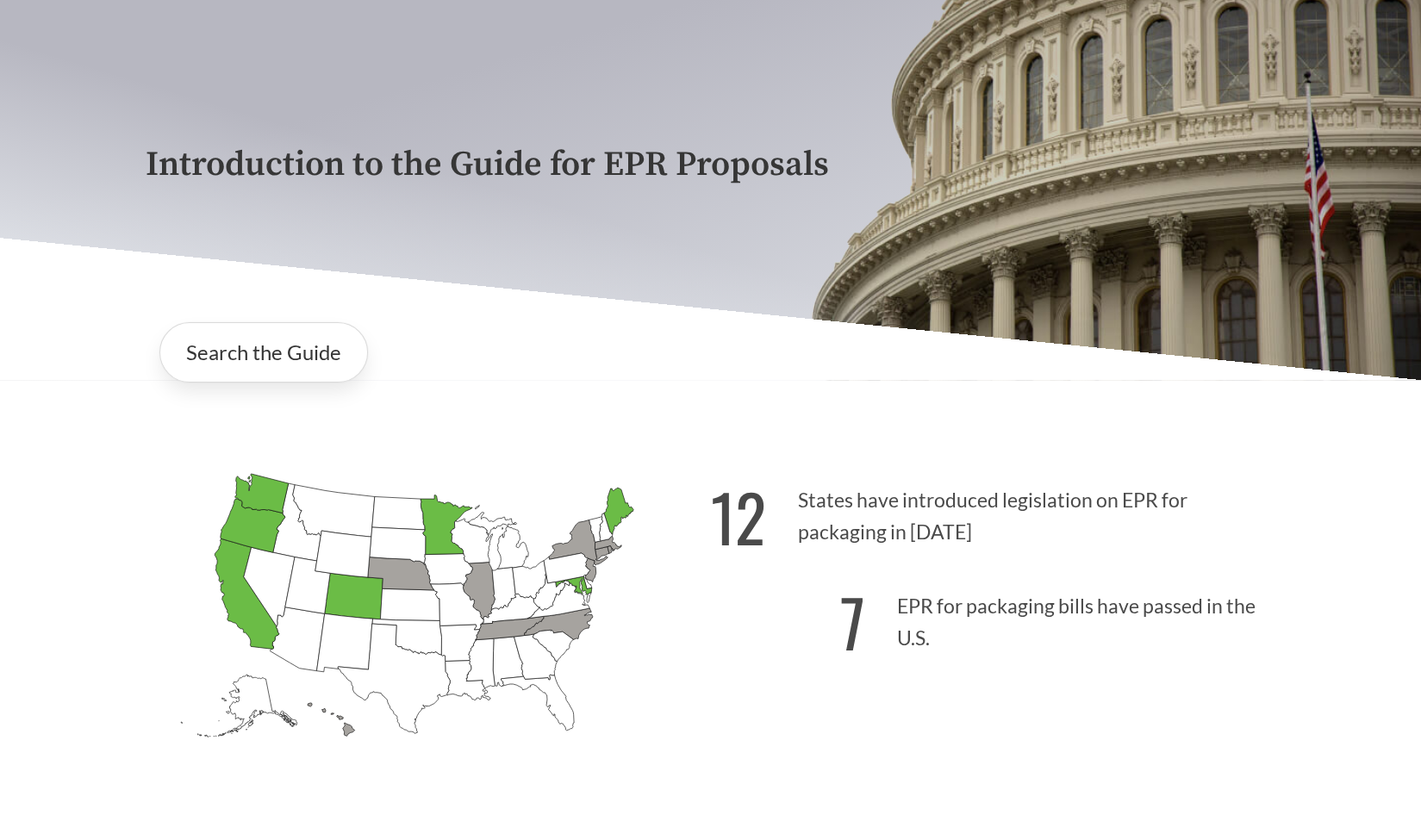
scroll to position [199, 0]
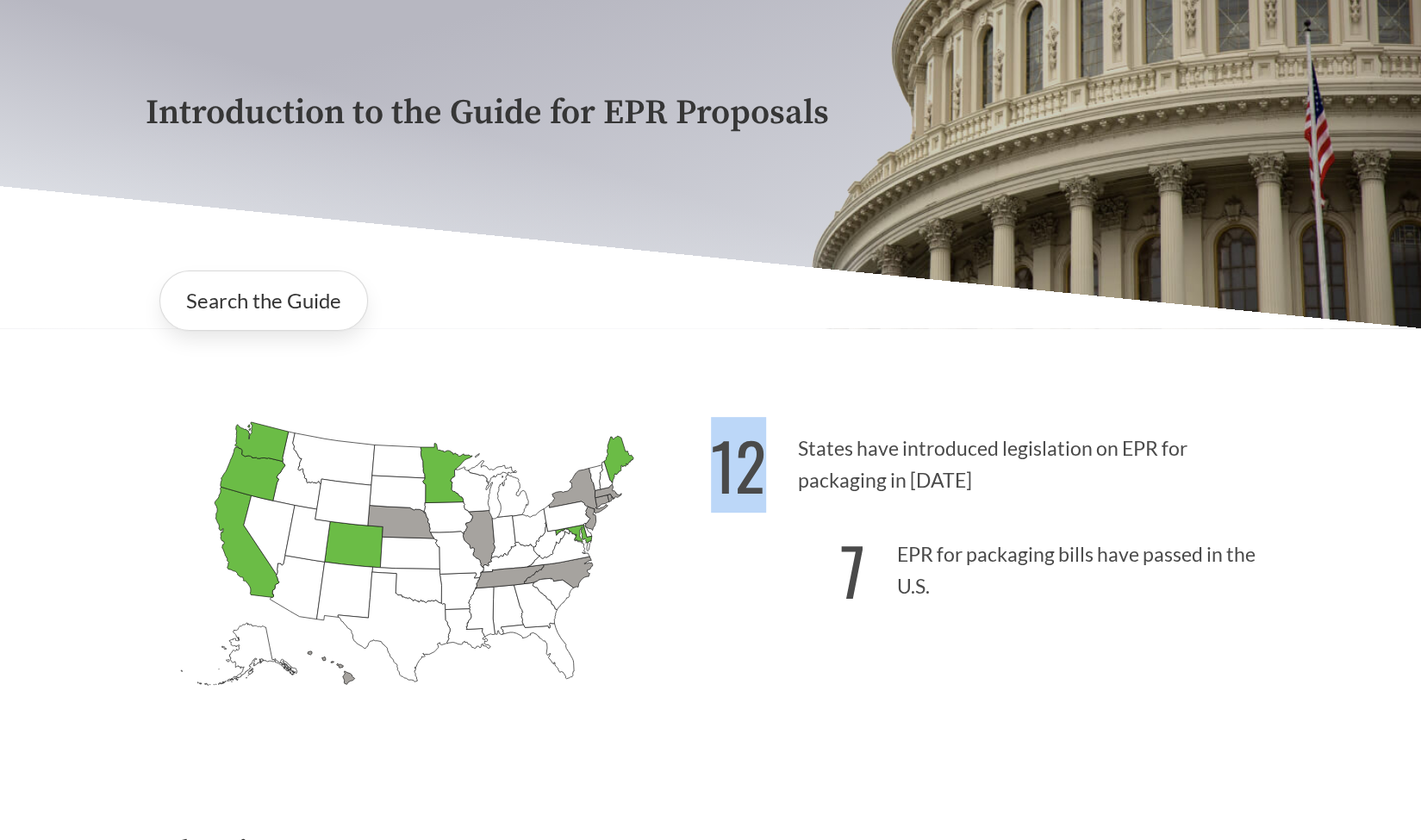
drag, startPoint x: 718, startPoint y: 457, endPoint x: 955, endPoint y: 485, distance: 238.6
click at [955, 485] on p "12 States have introduced legislation on EPR for packaging in [DATE]" at bounding box center [993, 459] width 566 height 106
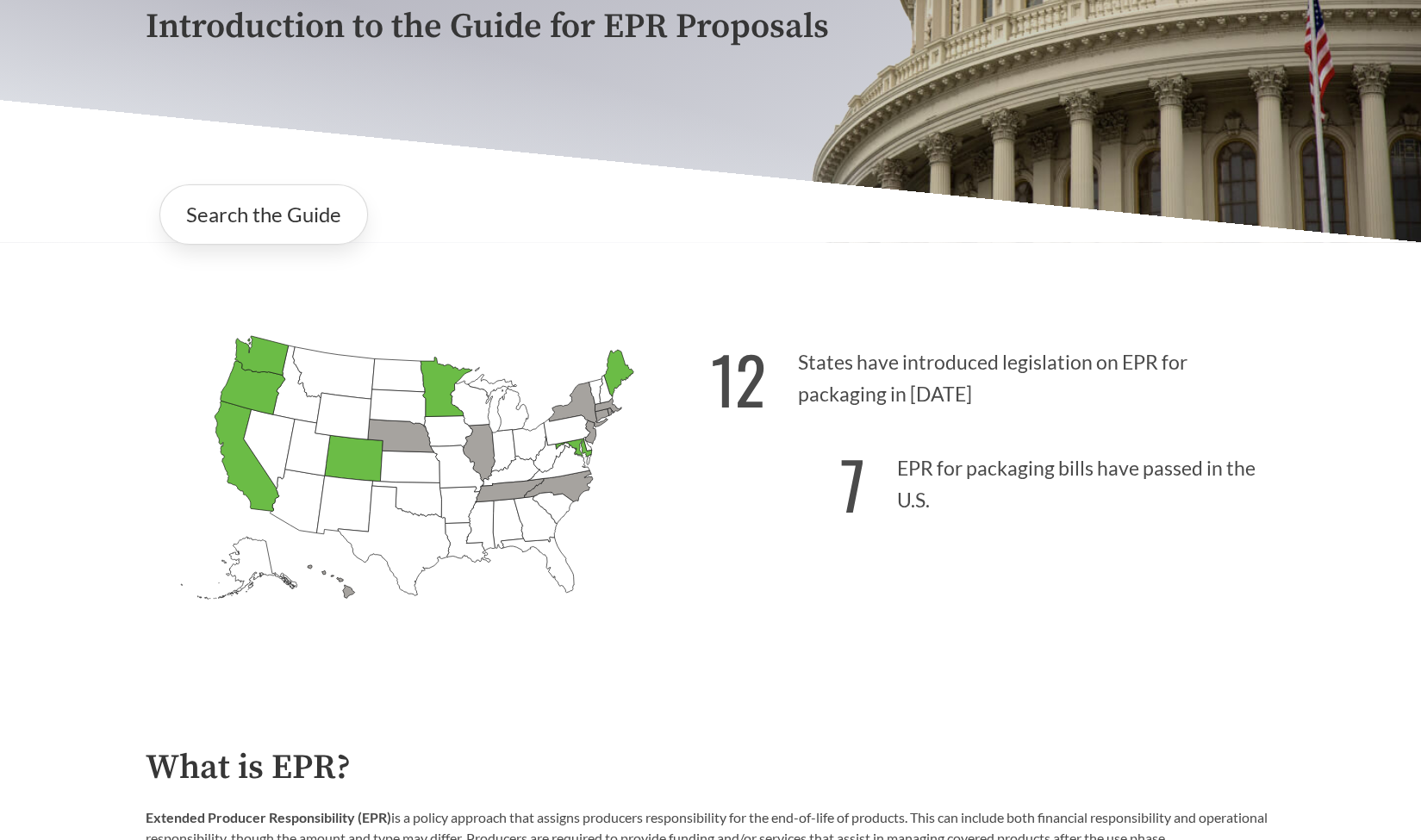
scroll to position [291, 0]
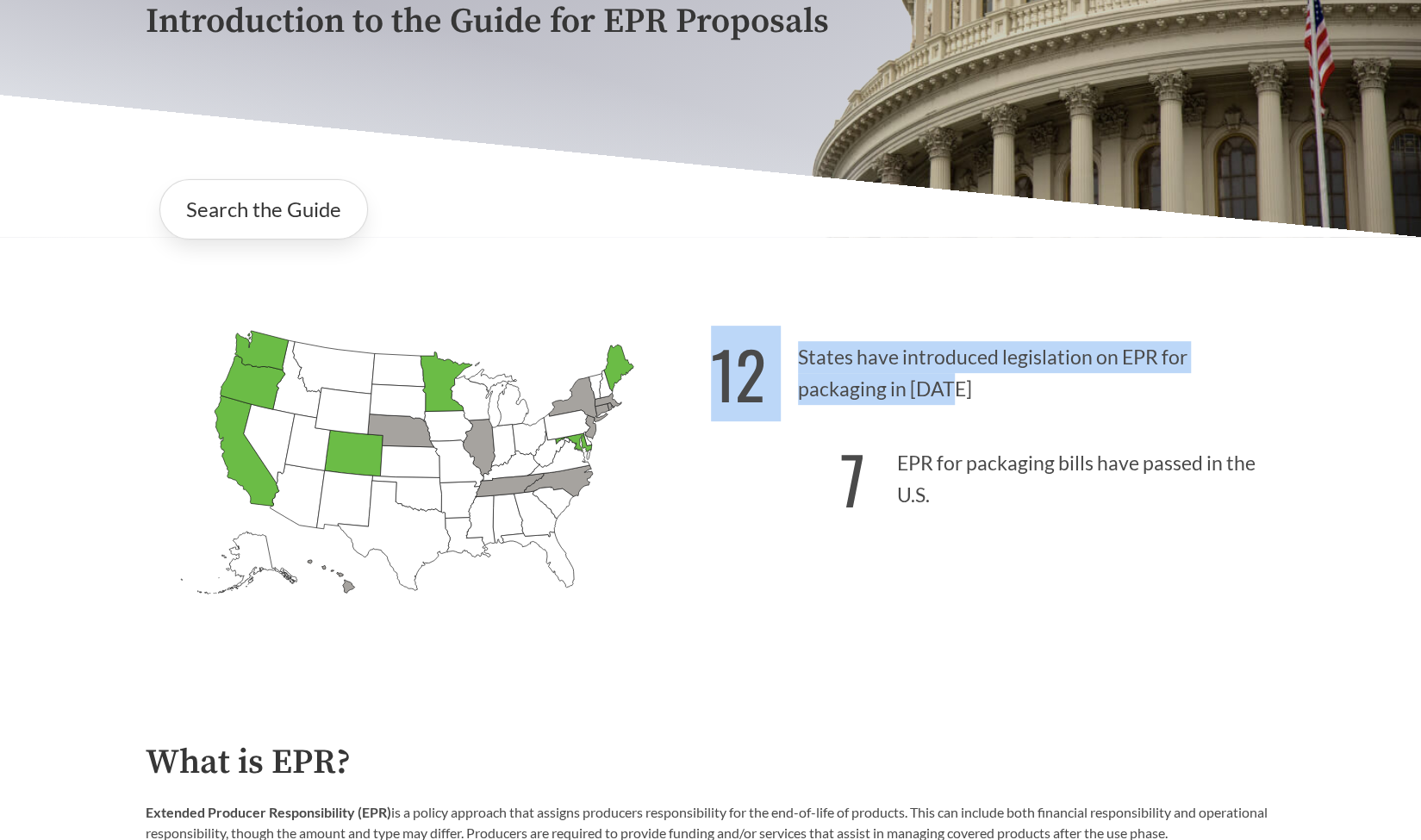
drag, startPoint x: 714, startPoint y: 378, endPoint x: 949, endPoint y: 398, distance: 235.8
click at [949, 398] on p "12 States have introduced legislation on EPR for packaging in [DATE]" at bounding box center [993, 368] width 566 height 106
copy p "12 States have introduced legislation on EPR for packaging in [DATE]"
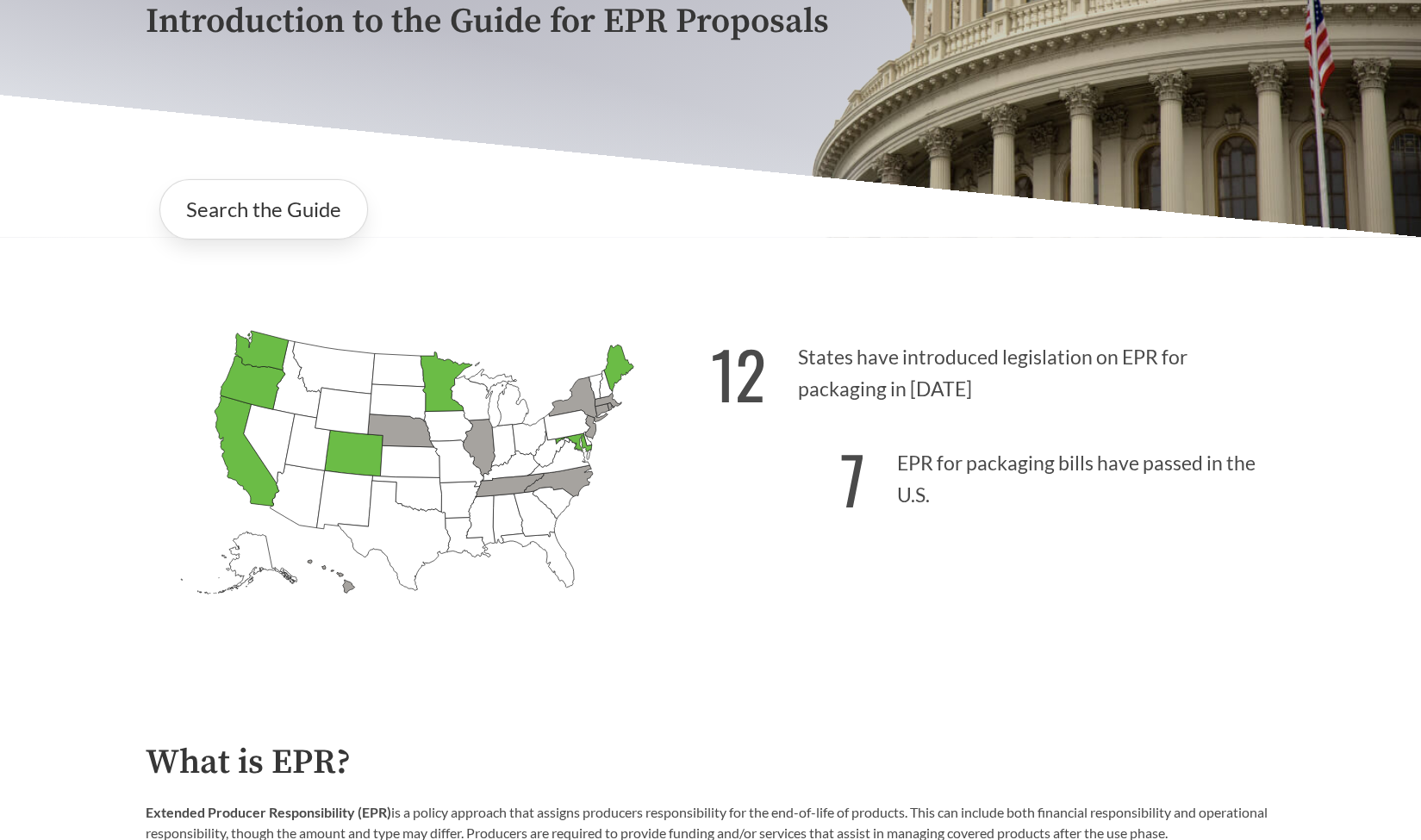
click at [846, 471] on strong "7" at bounding box center [853, 478] width 25 height 96
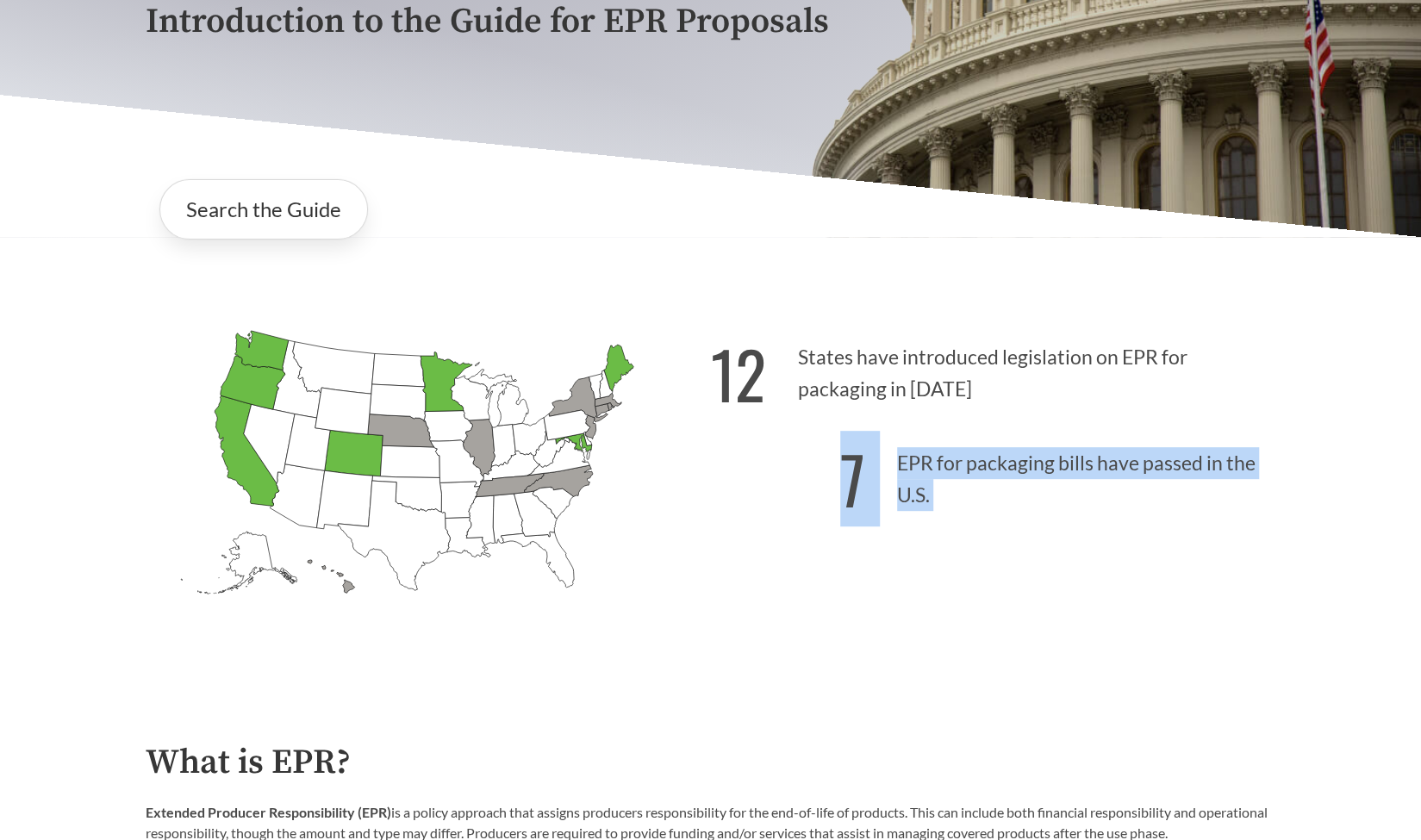
drag, startPoint x: 846, startPoint y: 471, endPoint x: 928, endPoint y: 500, distance: 87.0
click at [928, 500] on p "7 EPR for packaging bills have passed in the U.S." at bounding box center [993, 473] width 566 height 106
copy p "7 EPR for packaging bills have passed in the U.S."
click at [773, 560] on div "12 States have introduced legislation on EPR for packaging in [DATE] 7 EPR for …" at bounding box center [993, 494] width 566 height 358
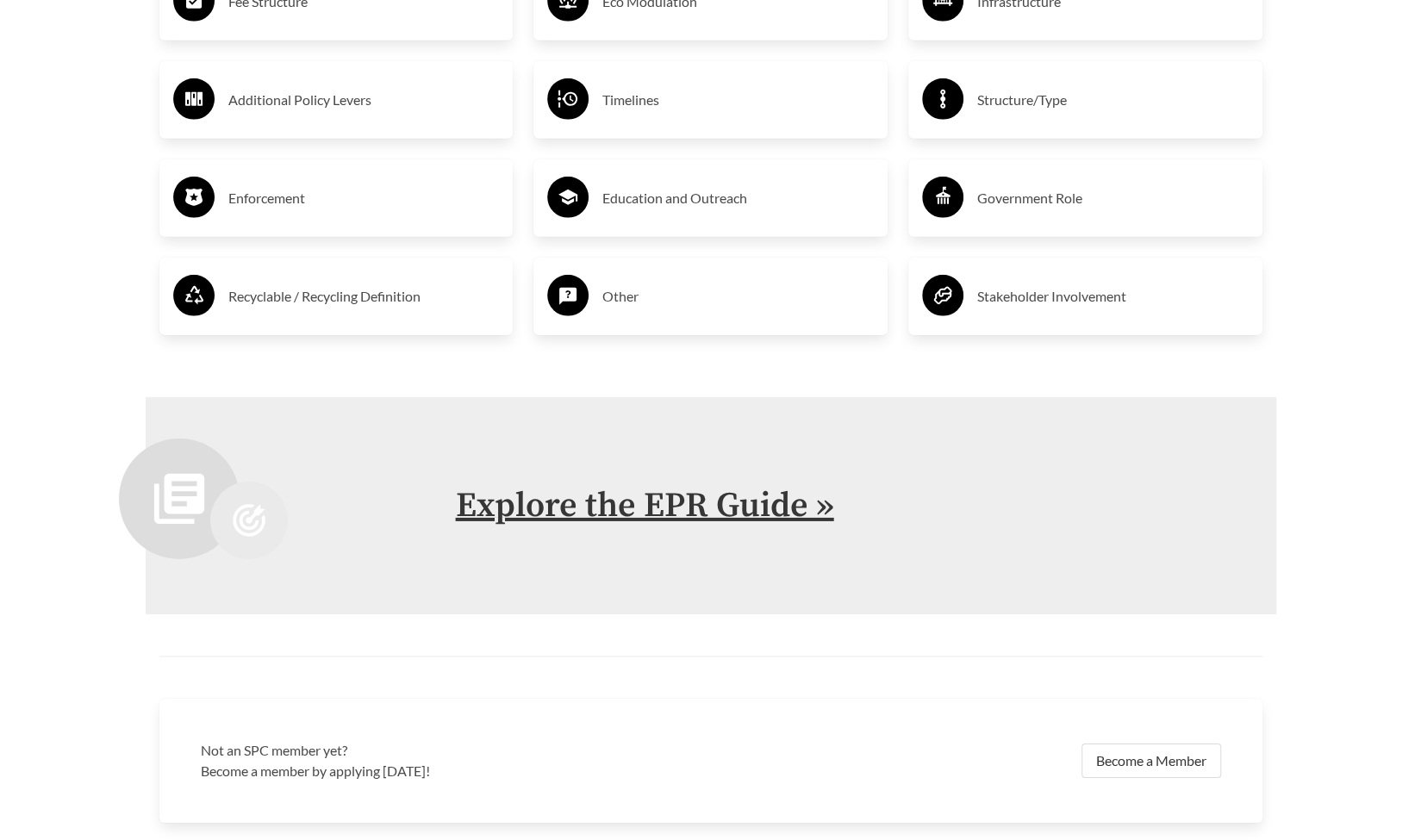
scroll to position [3409, 0]
click at [612, 499] on link "Explore the EPR Guide »" at bounding box center [644, 504] width 378 height 43
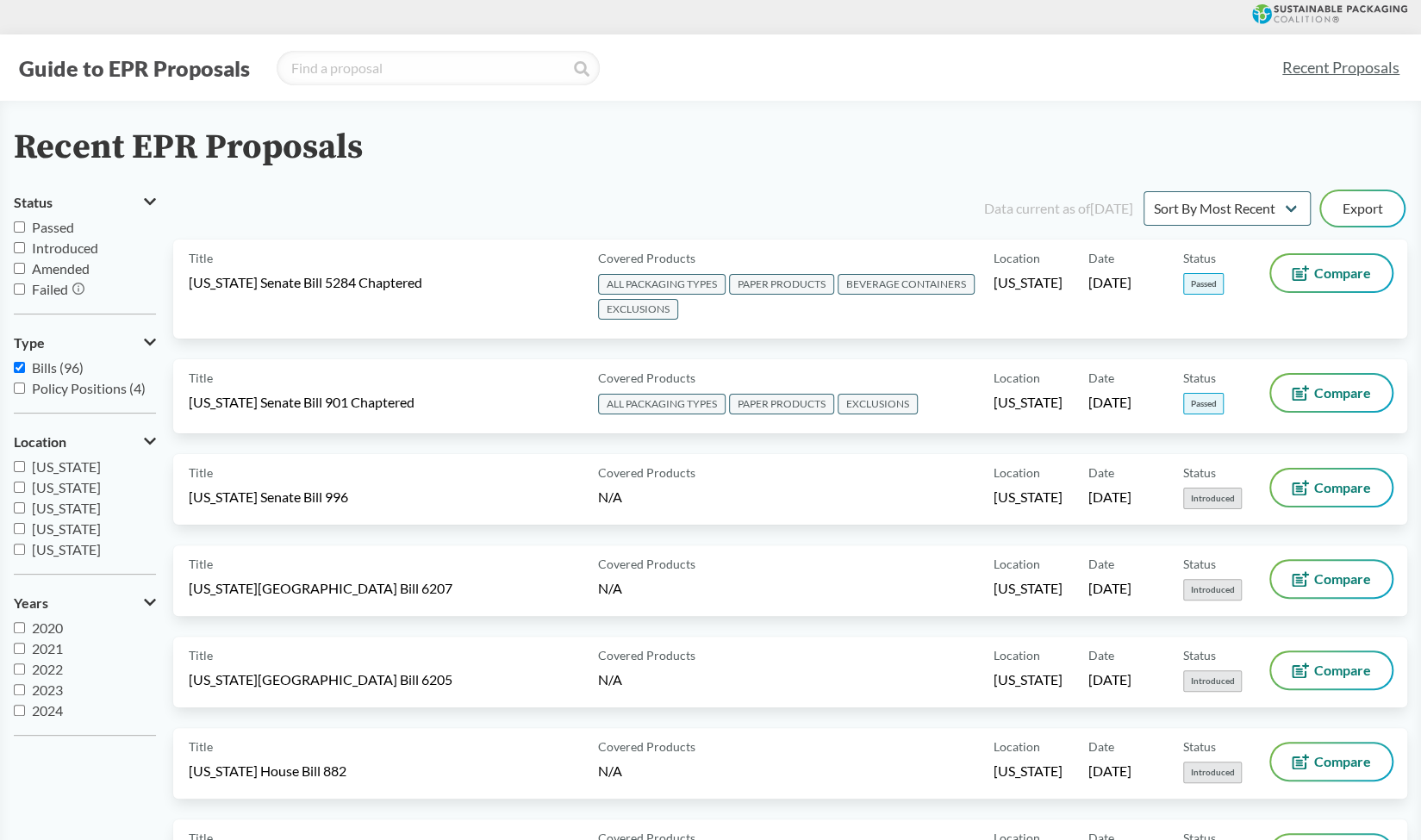
click at [57, 227] on span "Passed" at bounding box center [53, 226] width 42 height 16
click at [25, 227] on input "Passed" at bounding box center [20, 227] width 11 height 11
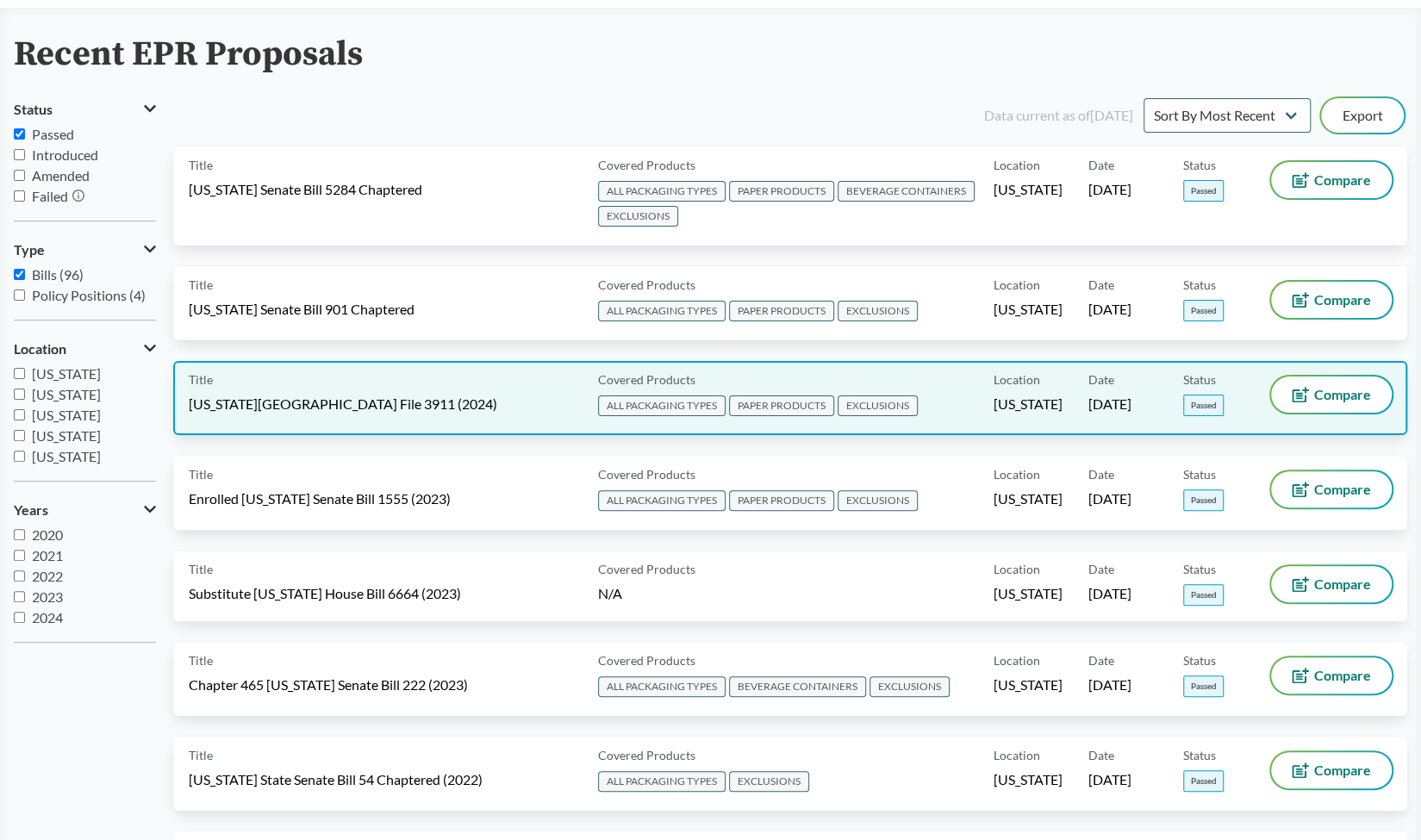
scroll to position [94, 0]
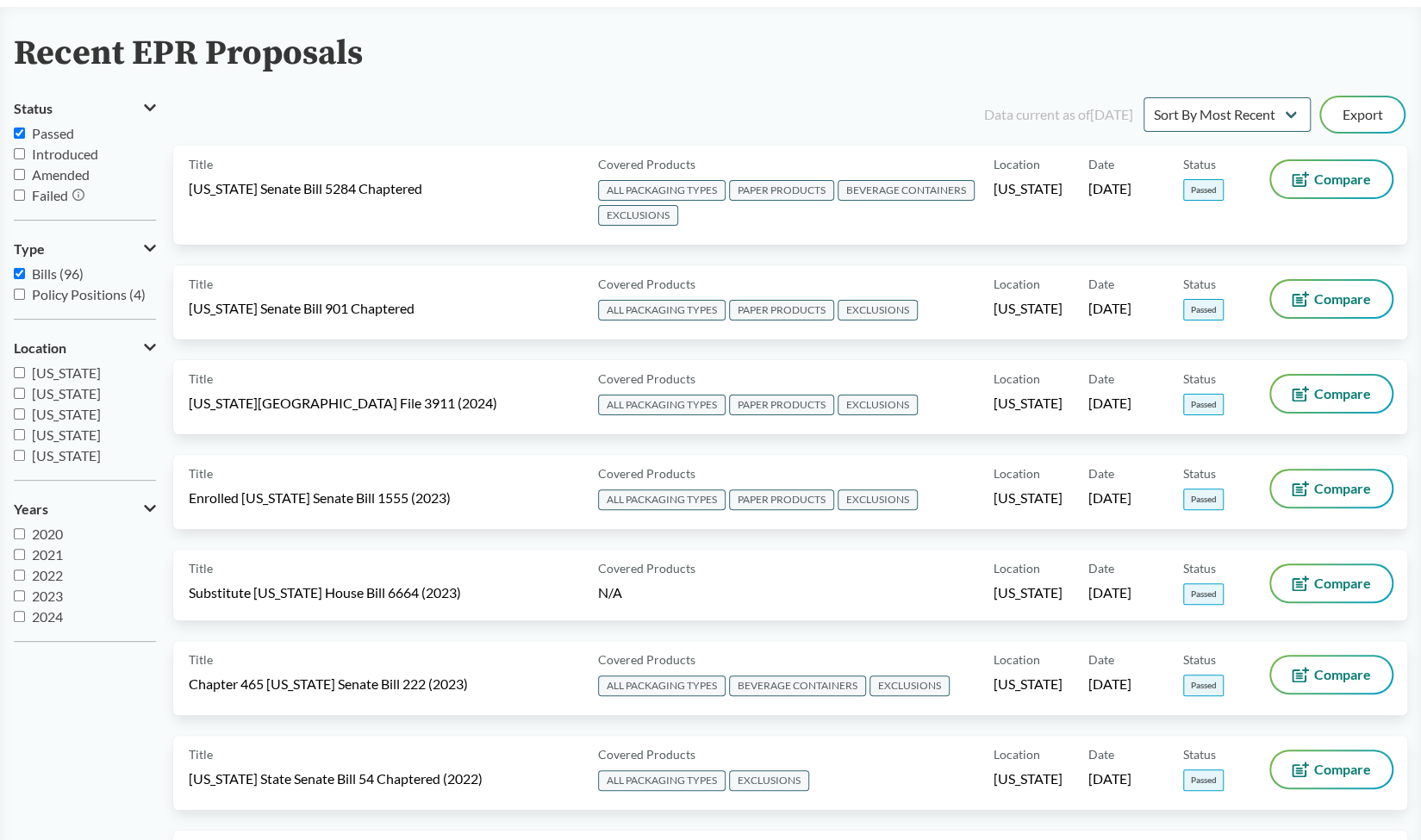
click at [38, 127] on span "Passed" at bounding box center [53, 132] width 42 height 16
click at [25, 128] on input "Passed" at bounding box center [20, 133] width 11 height 11
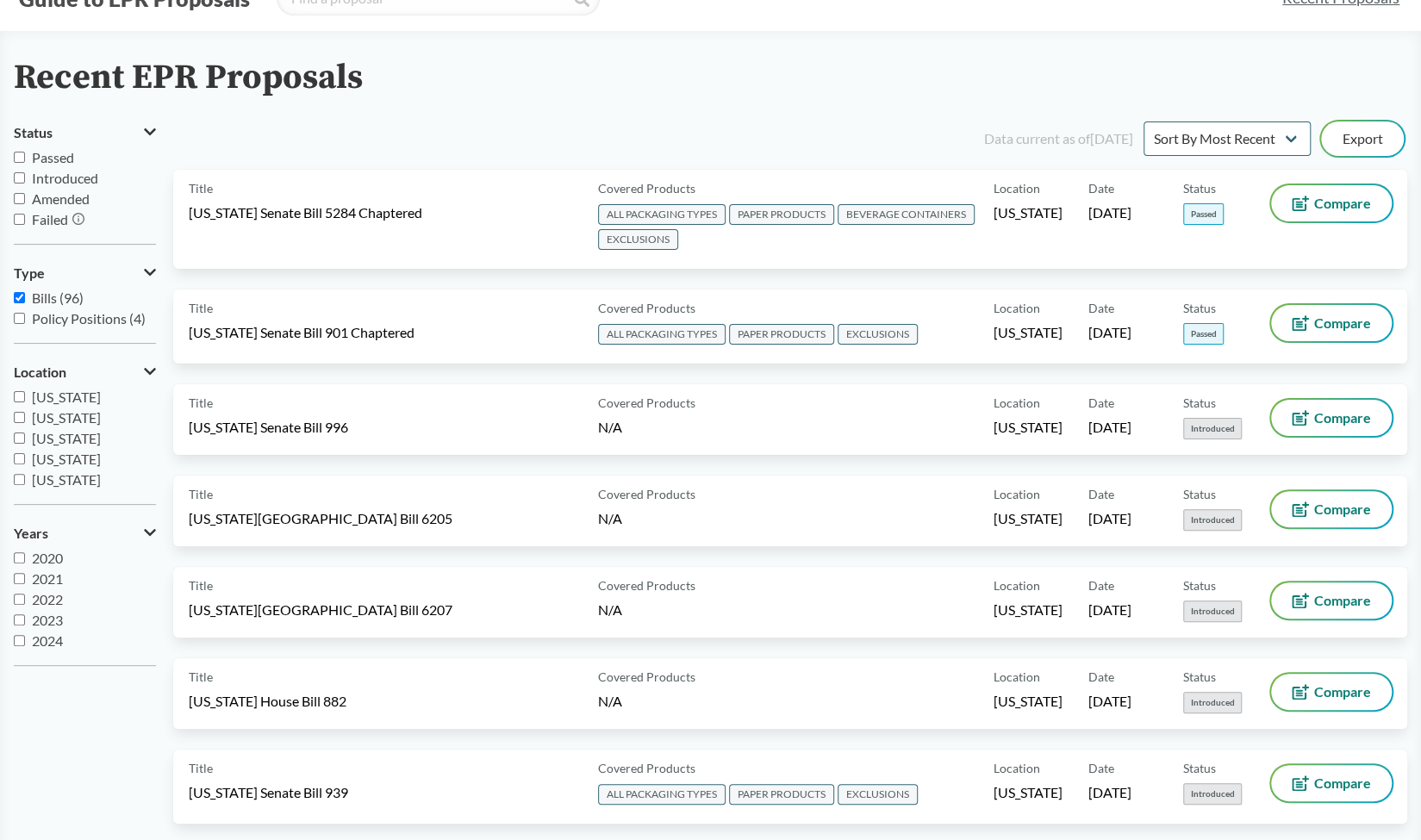
scroll to position [52, 0]
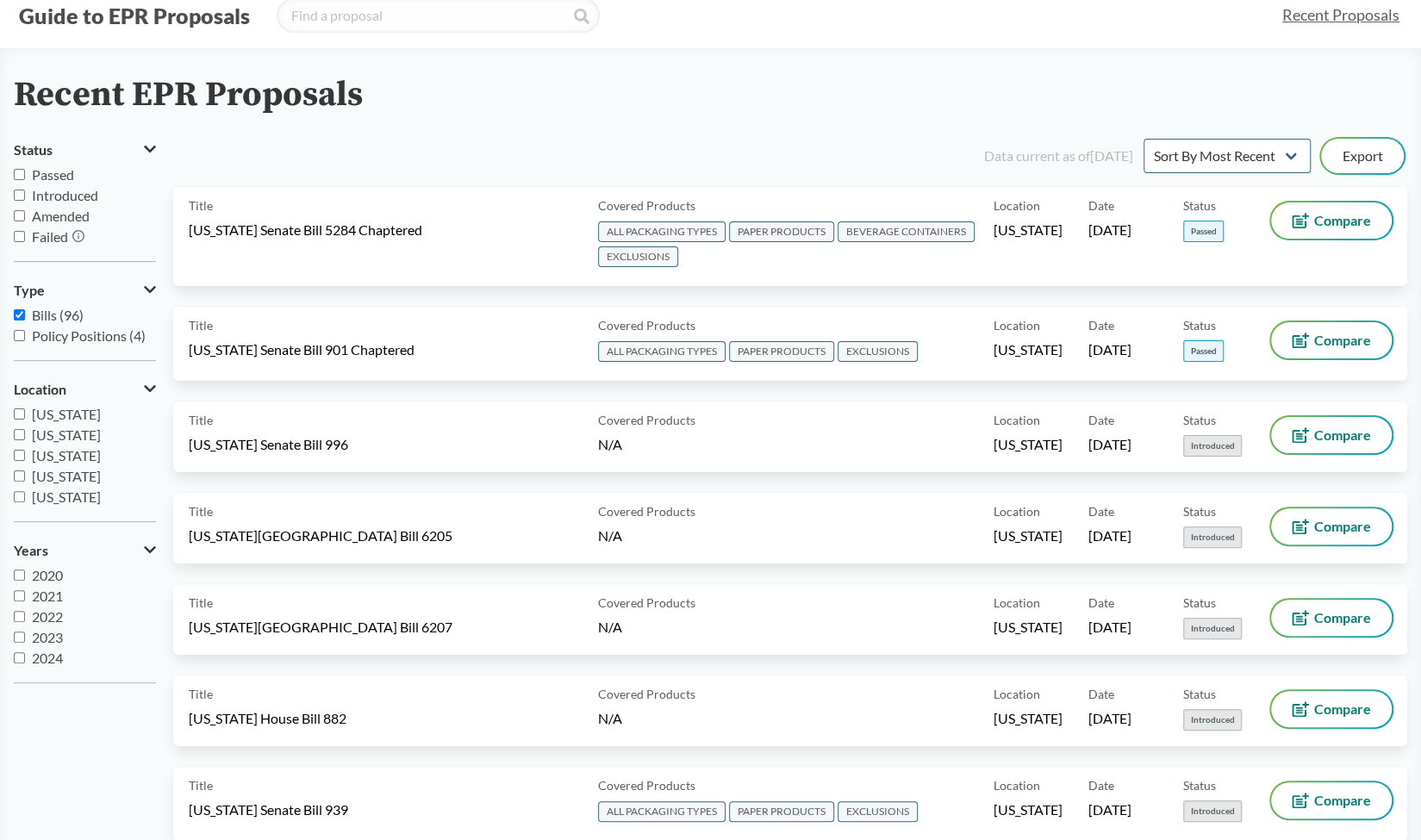
click at [44, 172] on span "Passed" at bounding box center [53, 173] width 42 height 16
click at [25, 172] on input "Passed" at bounding box center [20, 174] width 11 height 11
checkbox input "true"
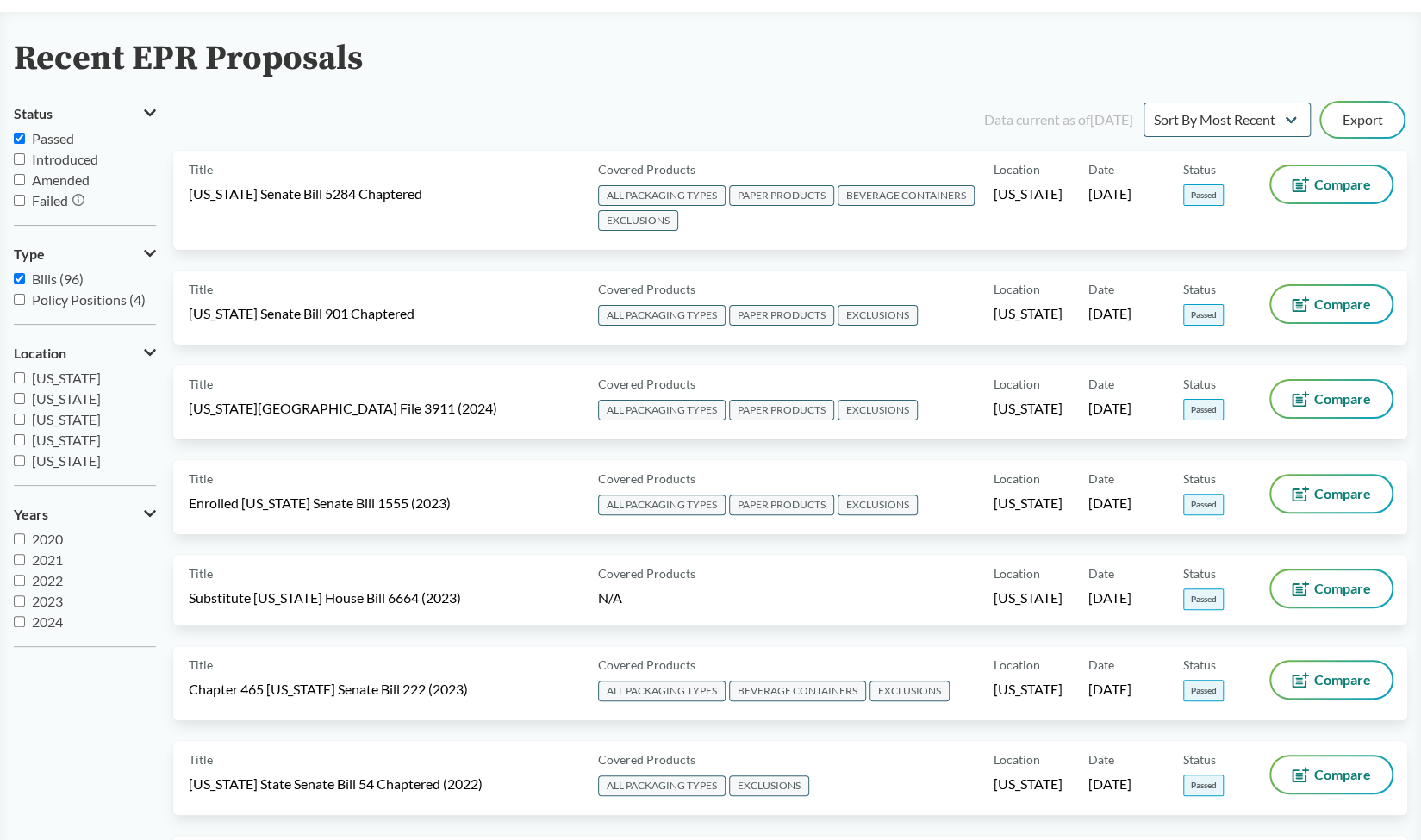
scroll to position [0, 0]
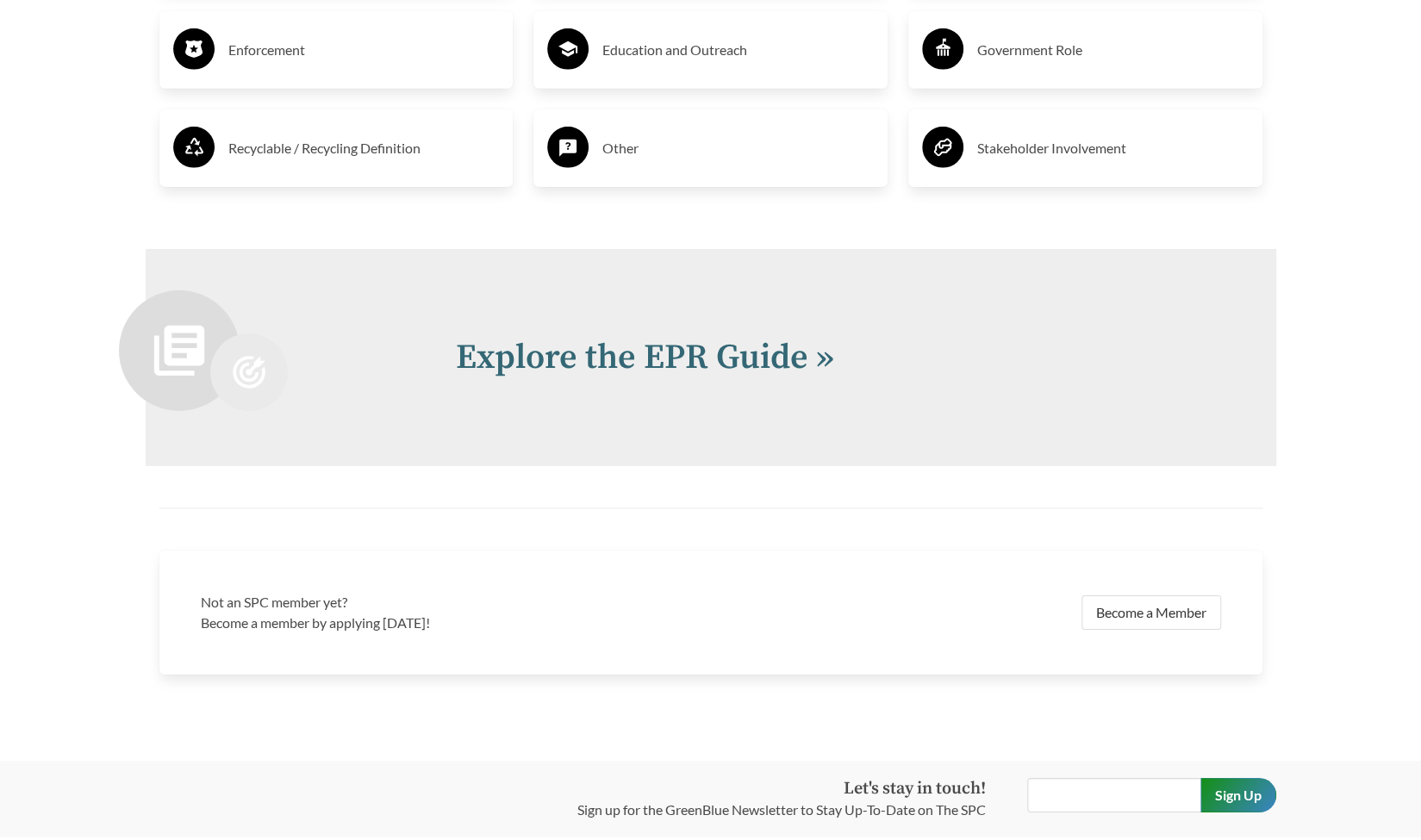
scroll to position [3589, 0]
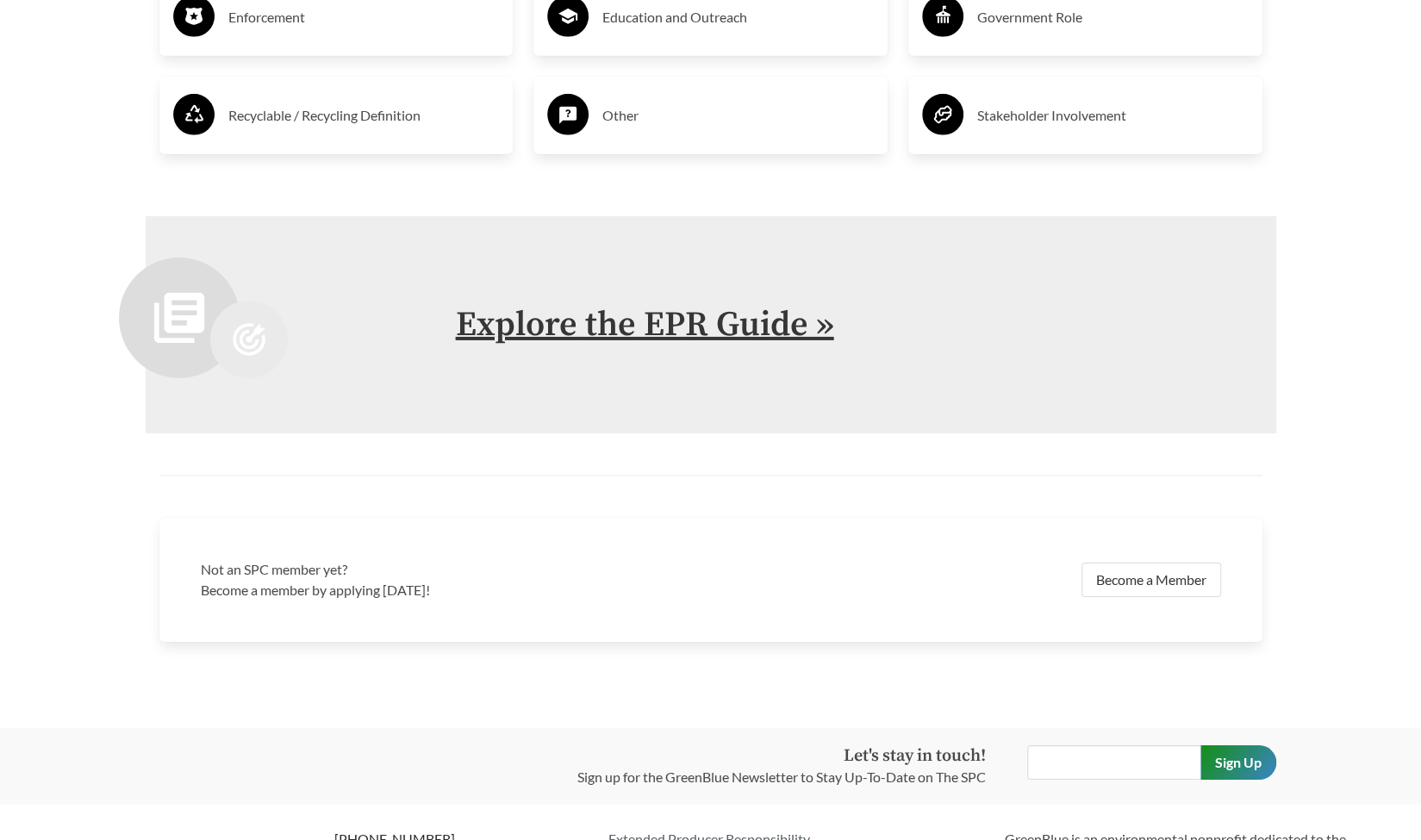
click at [635, 335] on link "Explore the EPR Guide »" at bounding box center [644, 324] width 378 height 43
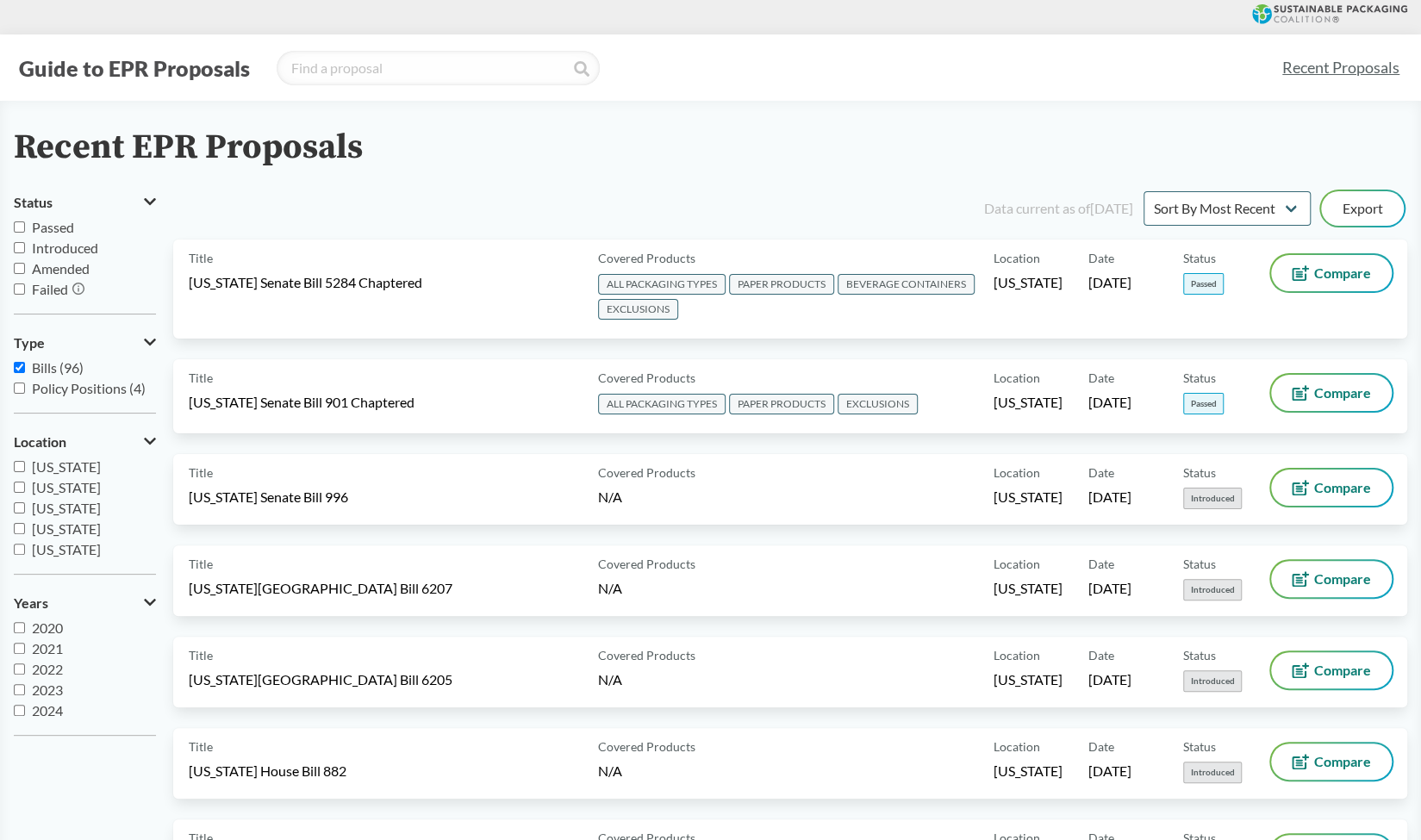
drag, startPoint x: 1053, startPoint y: 209, endPoint x: 1124, endPoint y: 208, distance: 71.0
click at [1124, 208] on div "Data current as of [DATE]" at bounding box center [1058, 208] width 149 height 21
click at [49, 227] on span "Passed" at bounding box center [53, 226] width 42 height 16
click at [25, 227] on input "Passed" at bounding box center [20, 227] width 11 height 11
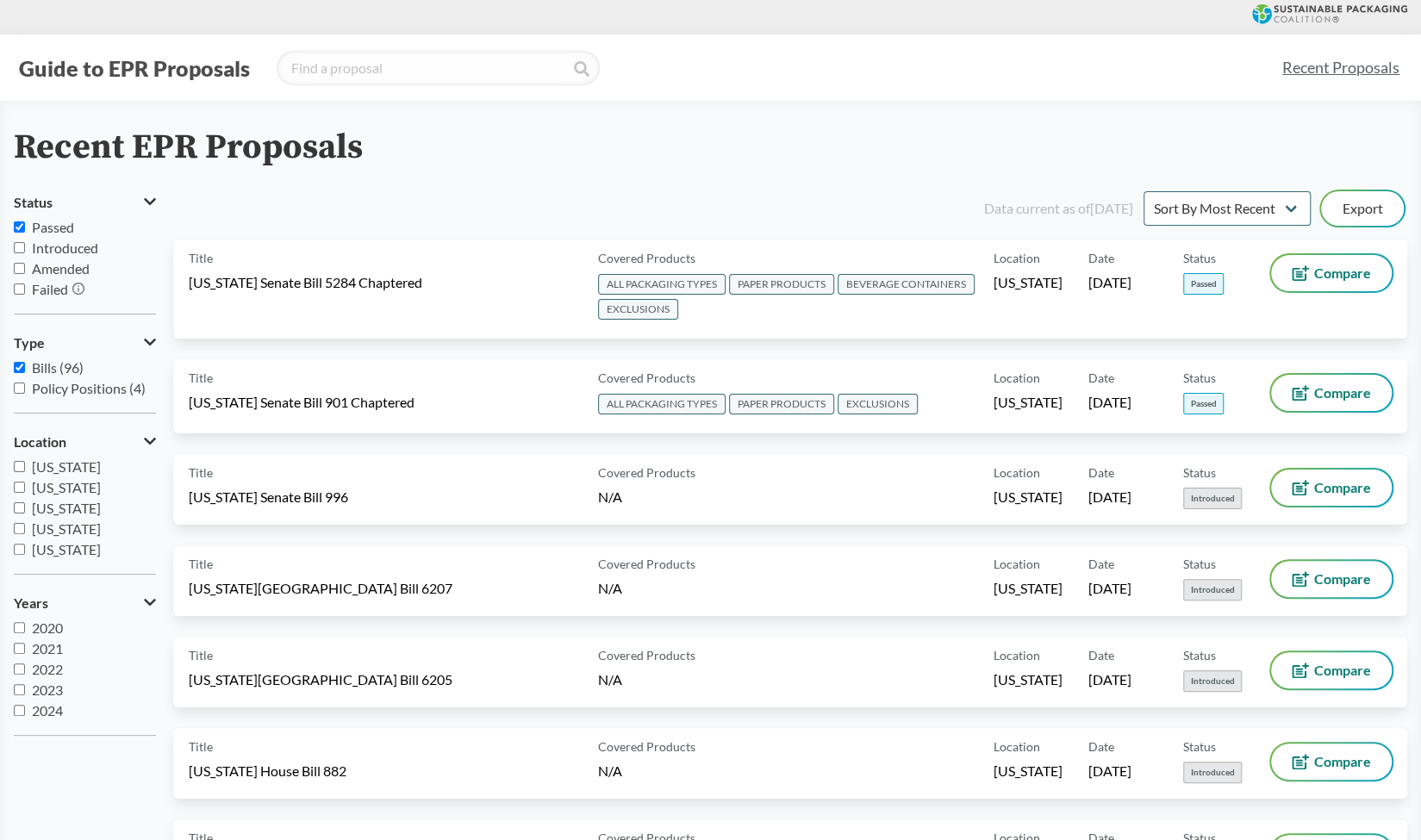
checkbox input "true"
